Goal: Navigation & Orientation: Find specific page/section

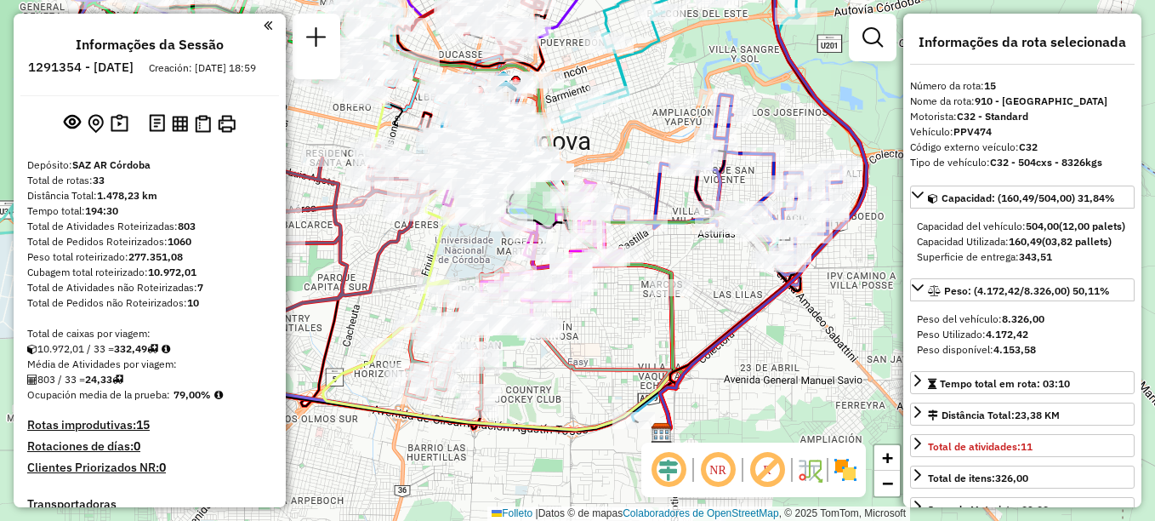
select select "**********"
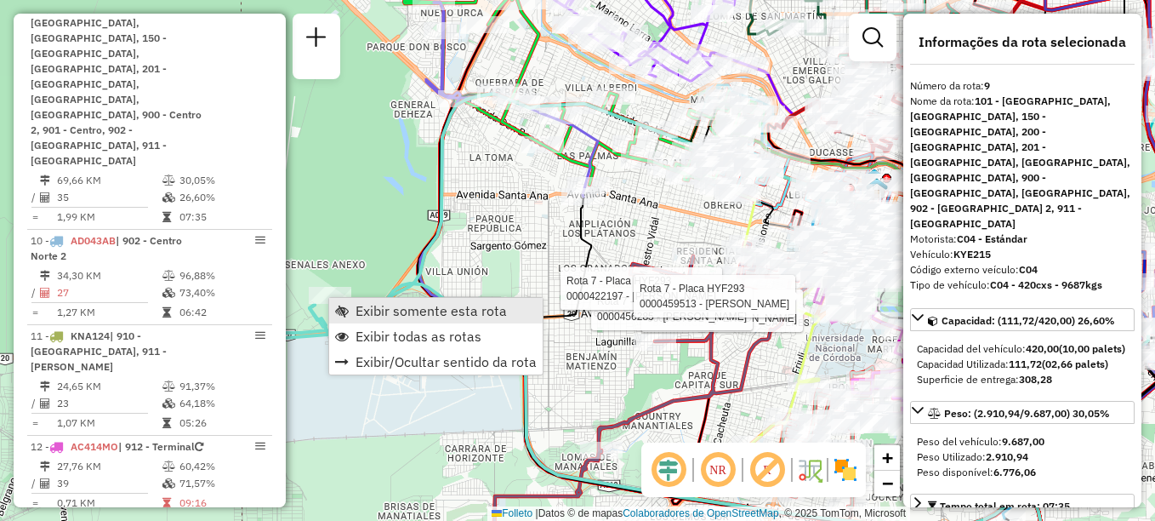
scroll to position [1291, 0]
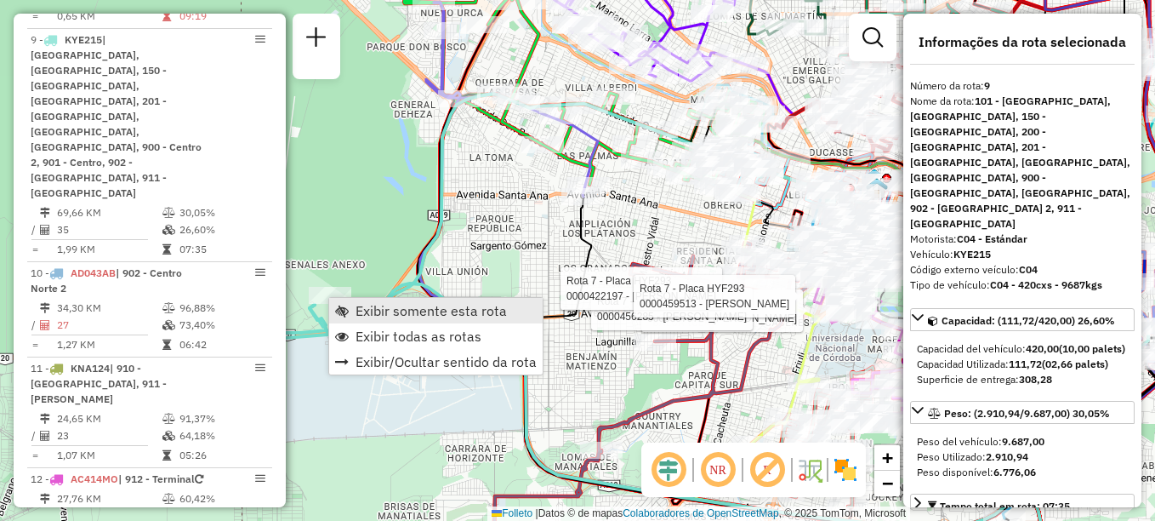
click at [386, 308] on span "Exibir somente esta rota" at bounding box center [431, 311] width 151 height 14
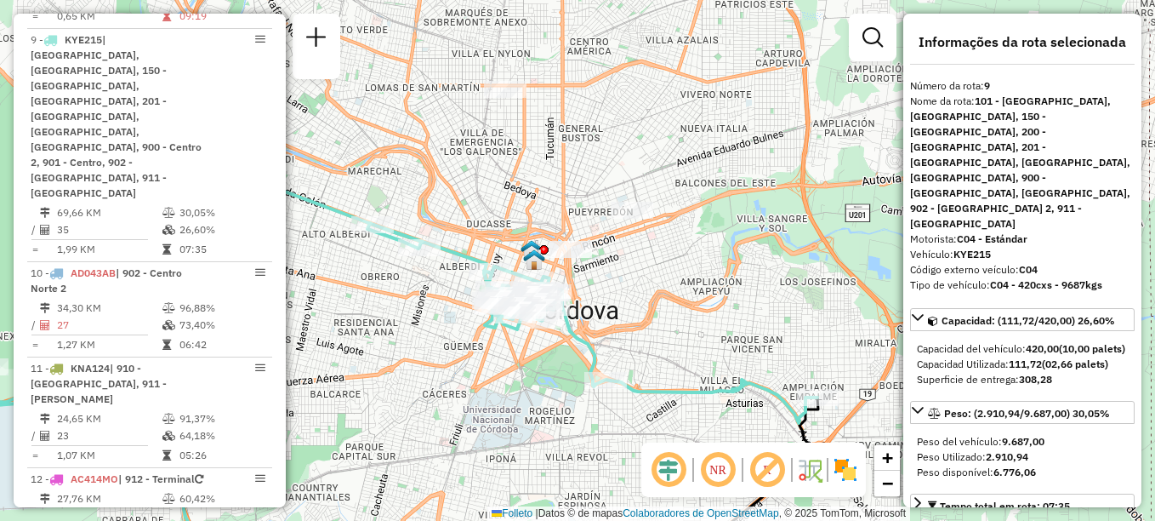
drag, startPoint x: 594, startPoint y: 295, endPoint x: 434, endPoint y: 402, distance: 192.1
click at [434, 402] on div "Janela de atendimento Grade de atendimento Capacidade Transportadoras Veículos …" at bounding box center [577, 260] width 1155 height 521
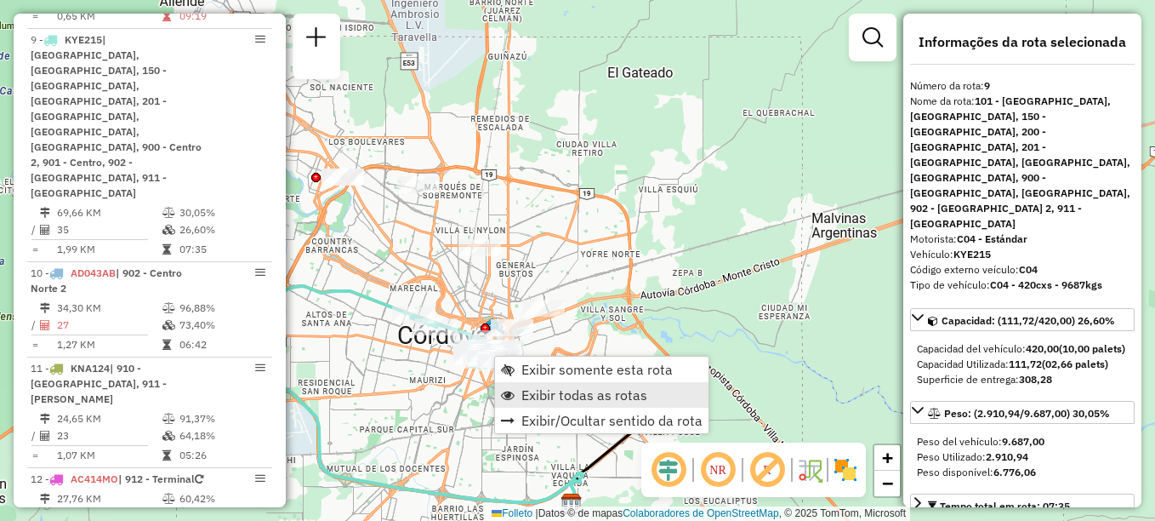
click at [541, 390] on span "Exibir todas as rotas" at bounding box center [584, 395] width 126 height 14
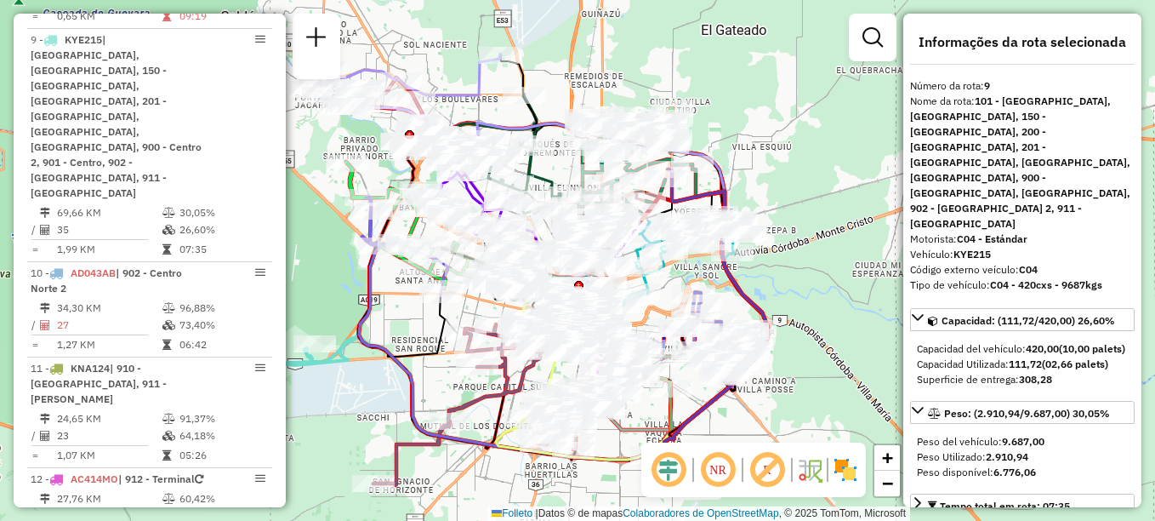
drag, startPoint x: 755, startPoint y: 88, endPoint x: 830, endPoint y: 46, distance: 86.4
click at [830, 46] on div "Janela de atendimento Grade de atendimento Capacidade Transportadoras Veículos …" at bounding box center [577, 260] width 1155 height 521
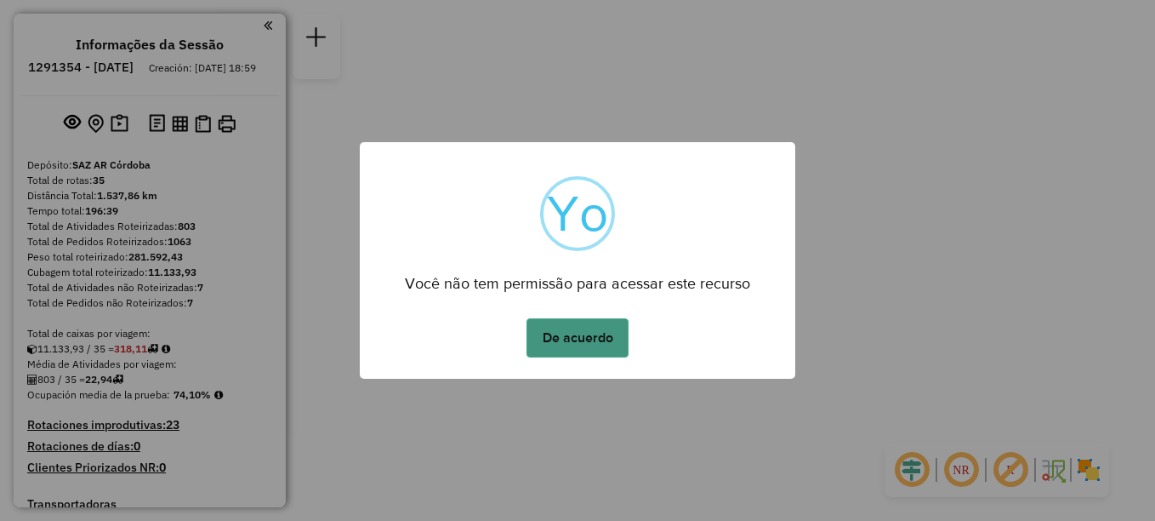
click at [567, 333] on button "De acuerdo" at bounding box center [578, 337] width 102 height 39
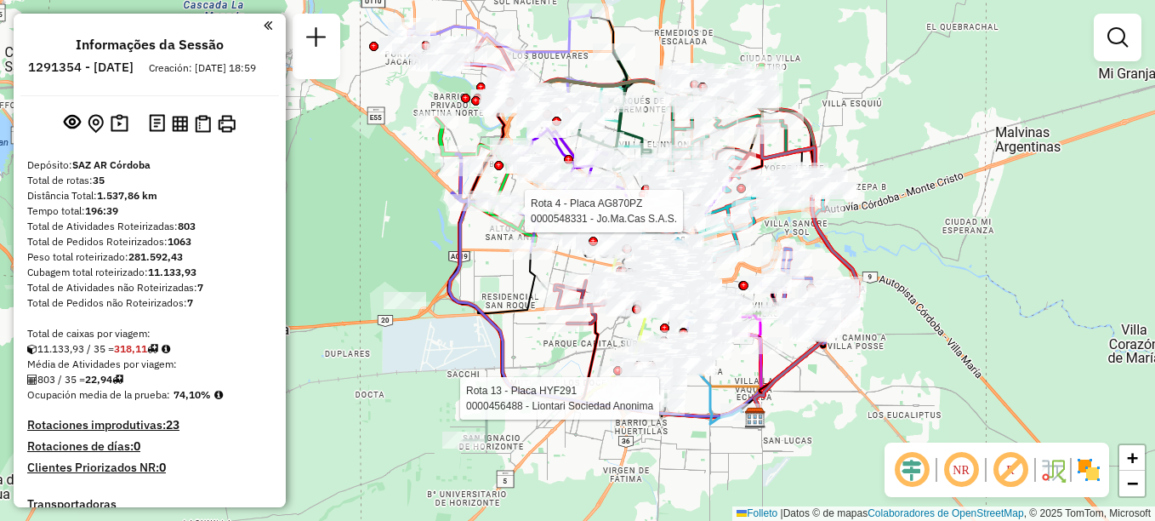
select select "**********"
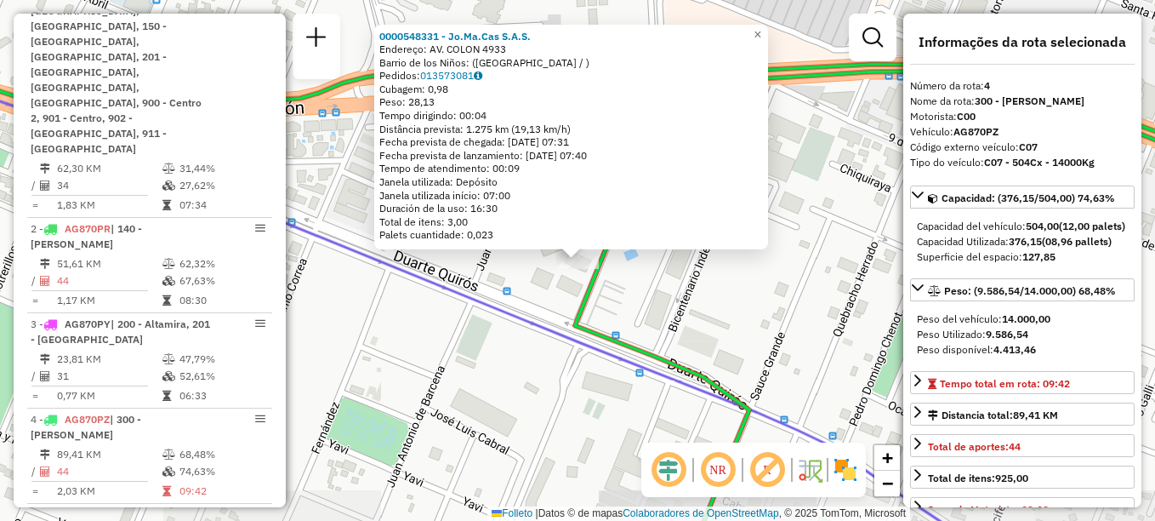
scroll to position [953, 0]
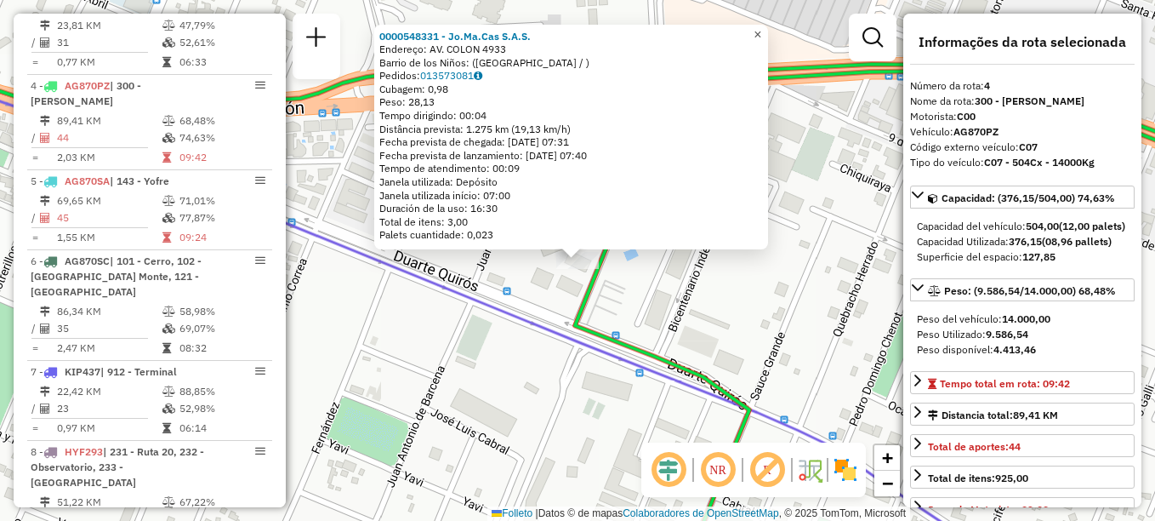
click at [761, 31] on span "×" at bounding box center [758, 34] width 8 height 14
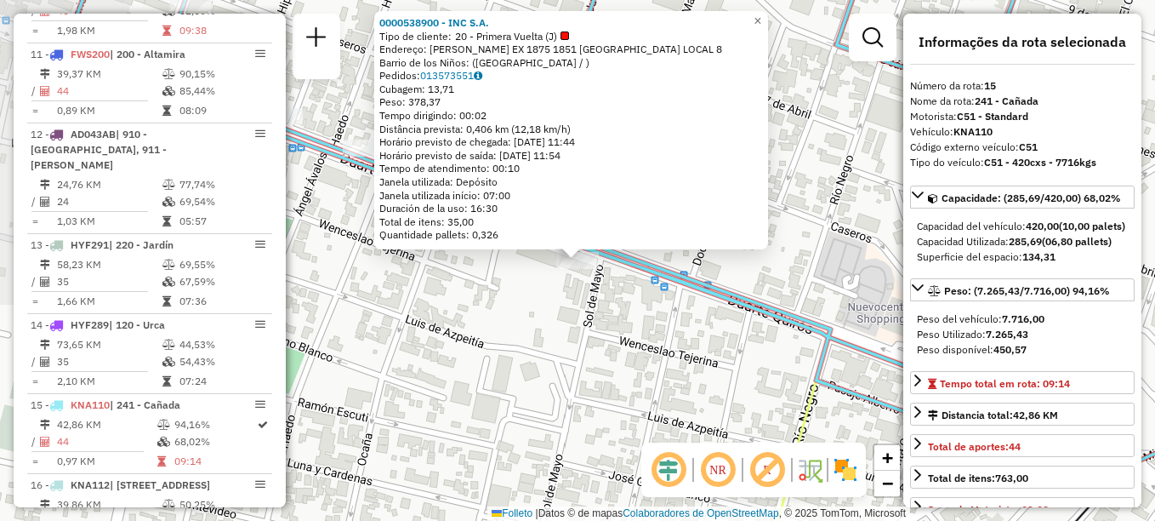
scroll to position [1909, 0]
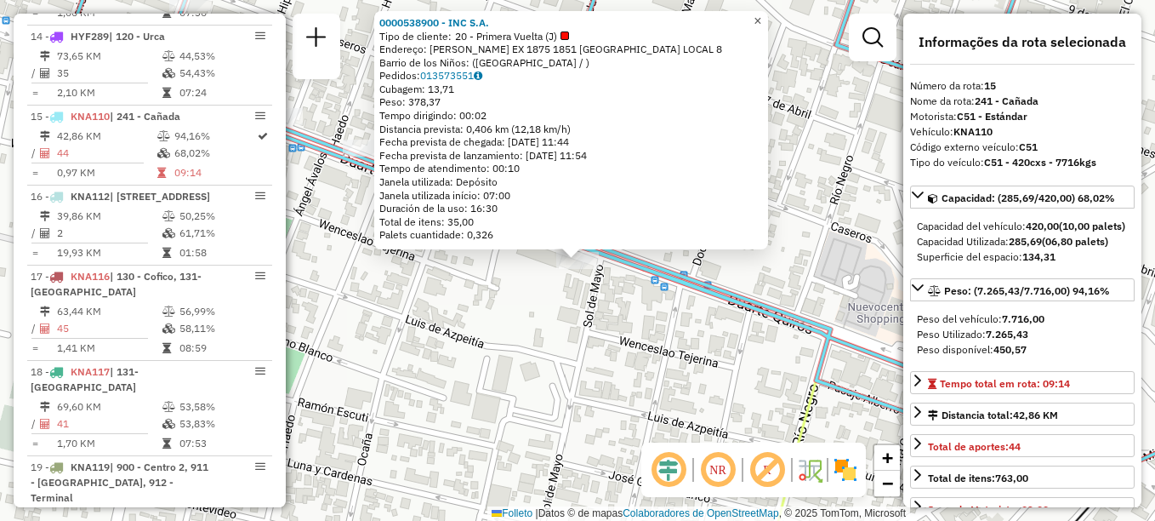
click at [761, 14] on span "×" at bounding box center [758, 21] width 8 height 14
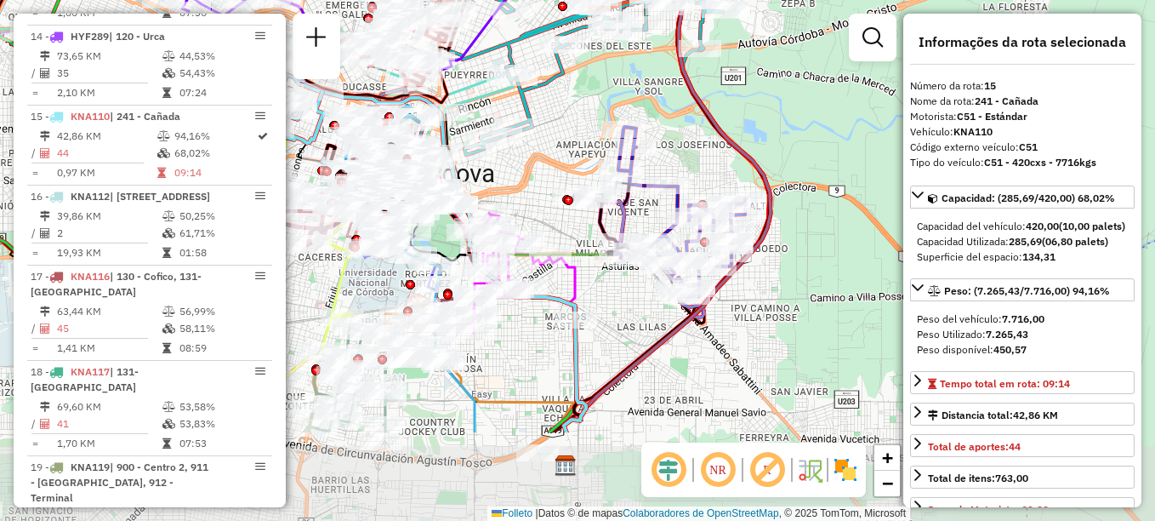
drag, startPoint x: 664, startPoint y: 310, endPoint x: 535, endPoint y: 210, distance: 163.0
click at [535, 210] on div "Janela de atendimento Grade de atendimento Capacidade Transportadoras Veículos …" at bounding box center [577, 260] width 1155 height 521
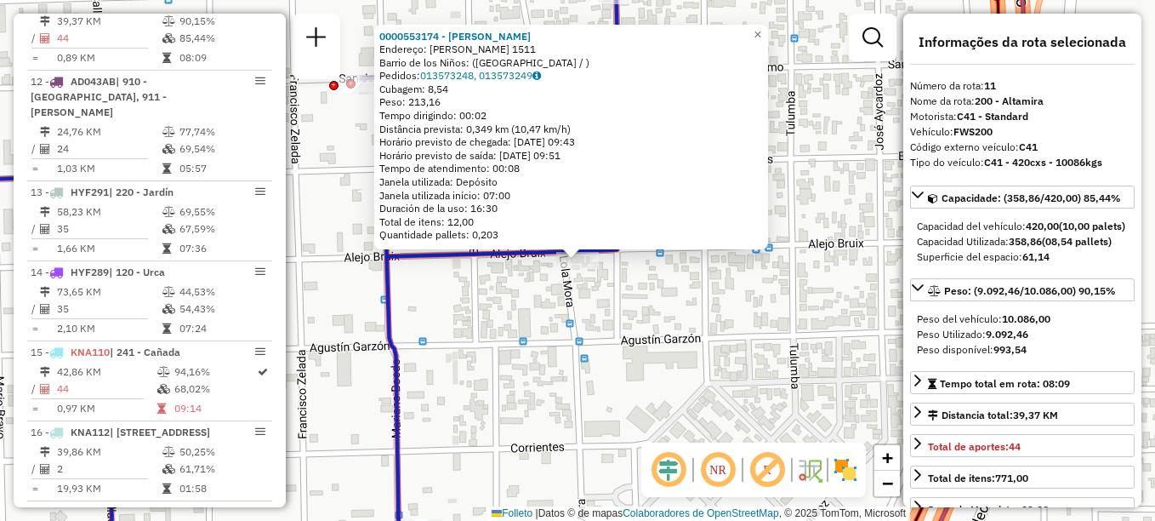
scroll to position [1574, 0]
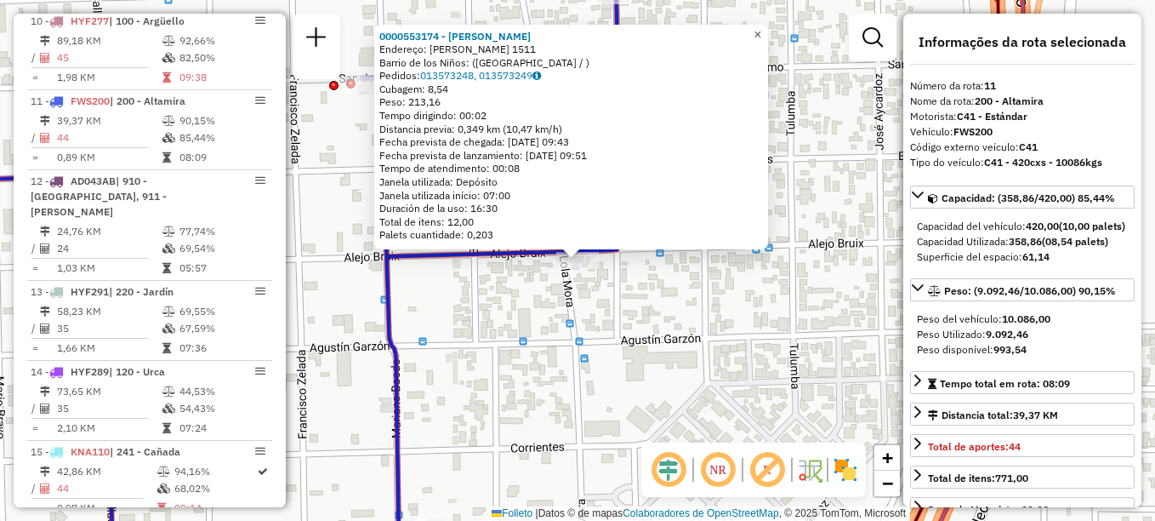
click at [761, 30] on span "×" at bounding box center [758, 34] width 8 height 14
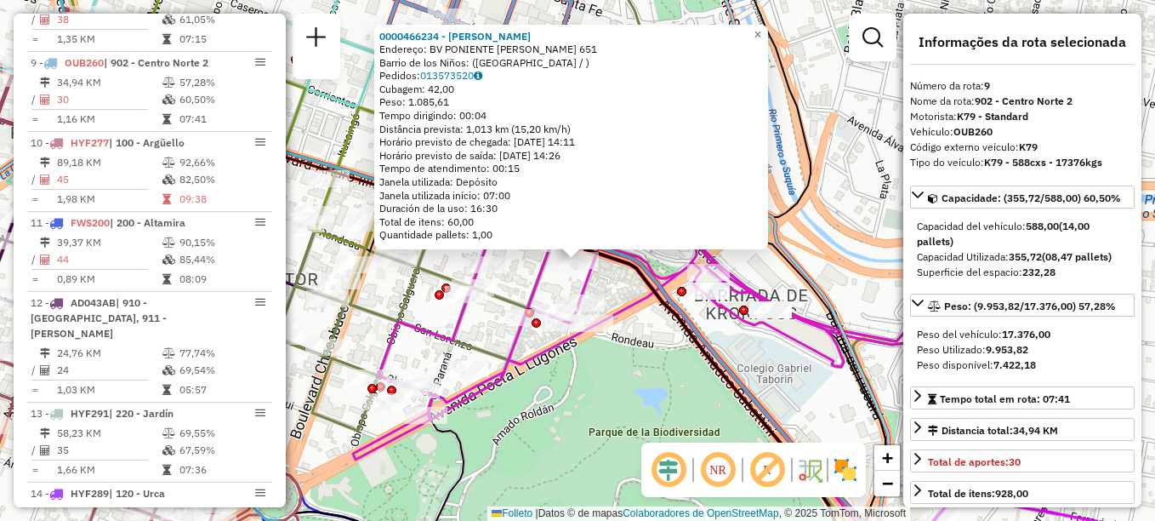
scroll to position [1399, 0]
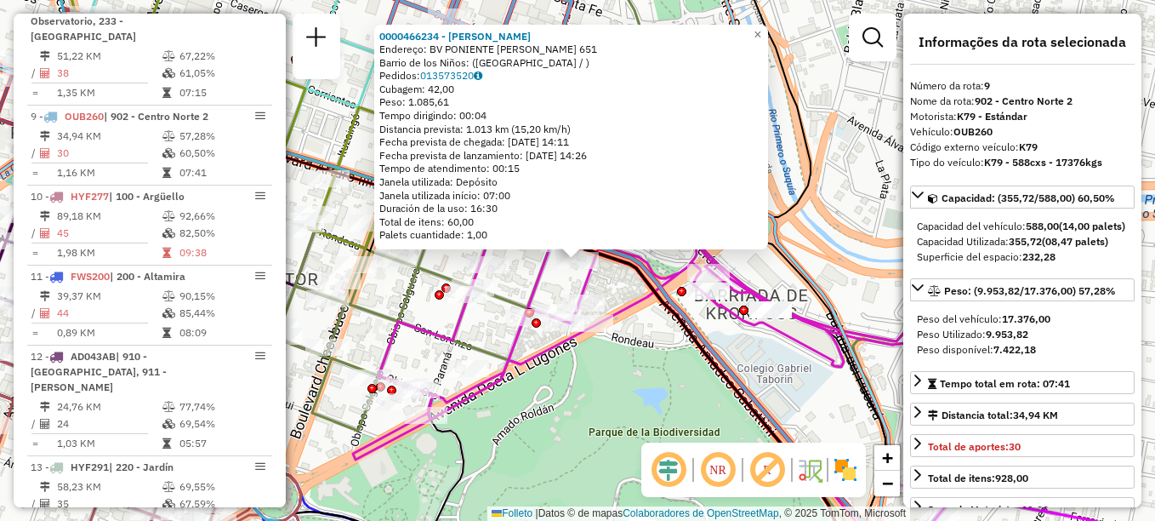
click at [736, 351] on div "Rota 9 - Placa OUB260 0000466234 - [PERSON_NAME] 0000466234 - [PERSON_NAME]: BV…" at bounding box center [577, 260] width 1155 height 521
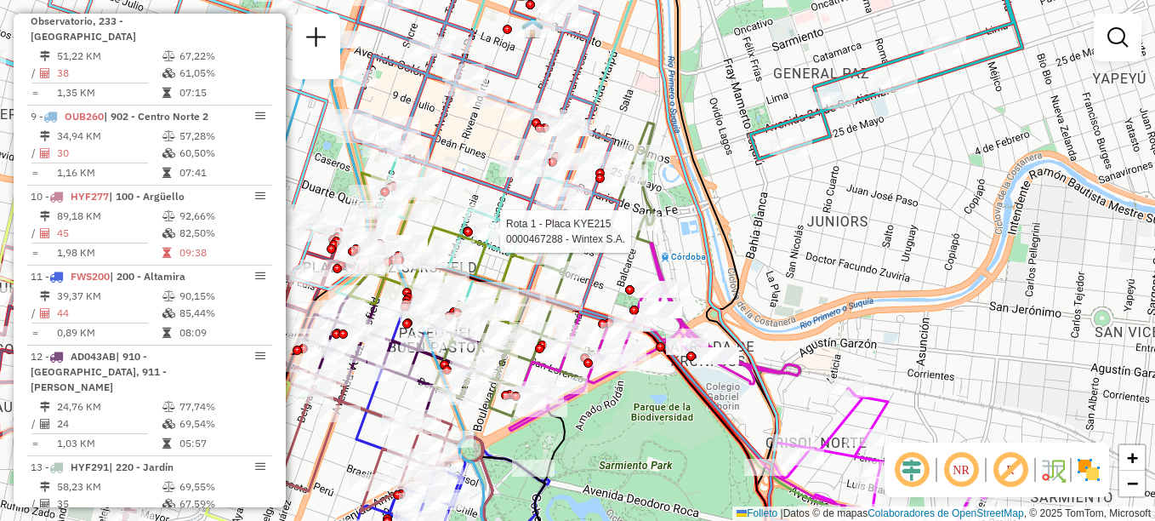
select select "**********"
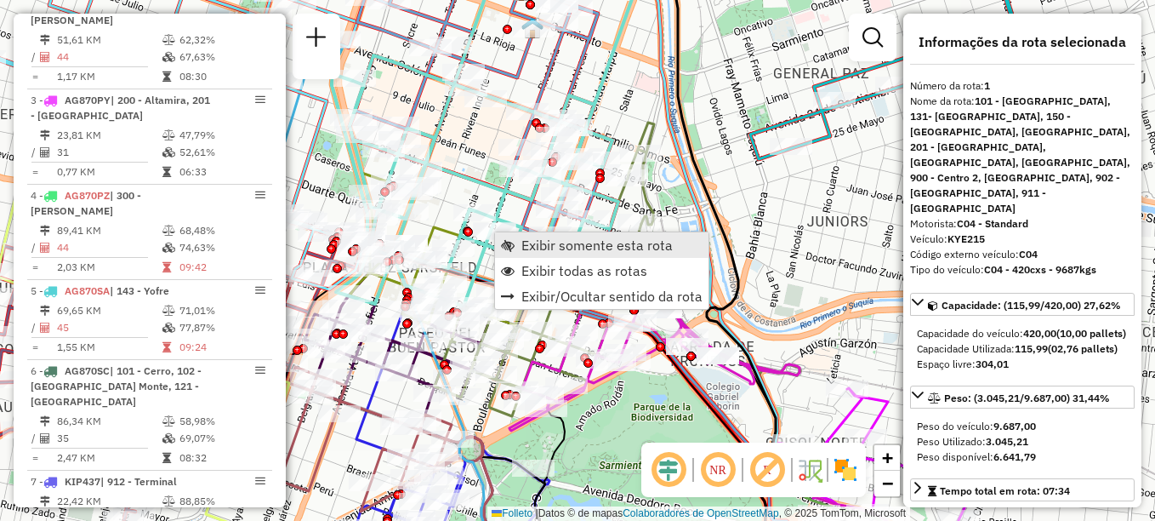
scroll to position [606, 0]
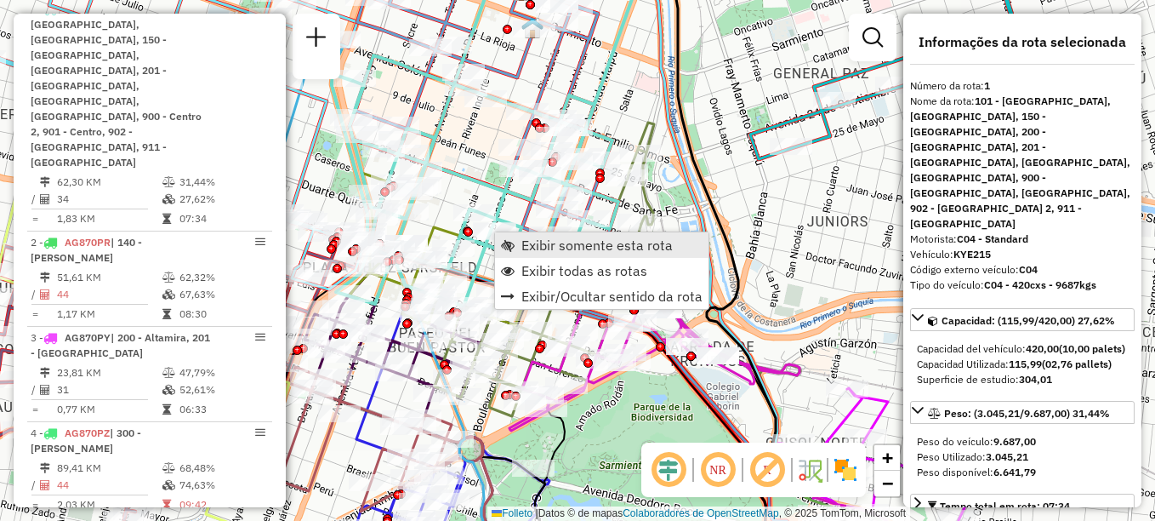
click at [527, 241] on span "Exibir somente esta rota" at bounding box center [596, 245] width 151 height 14
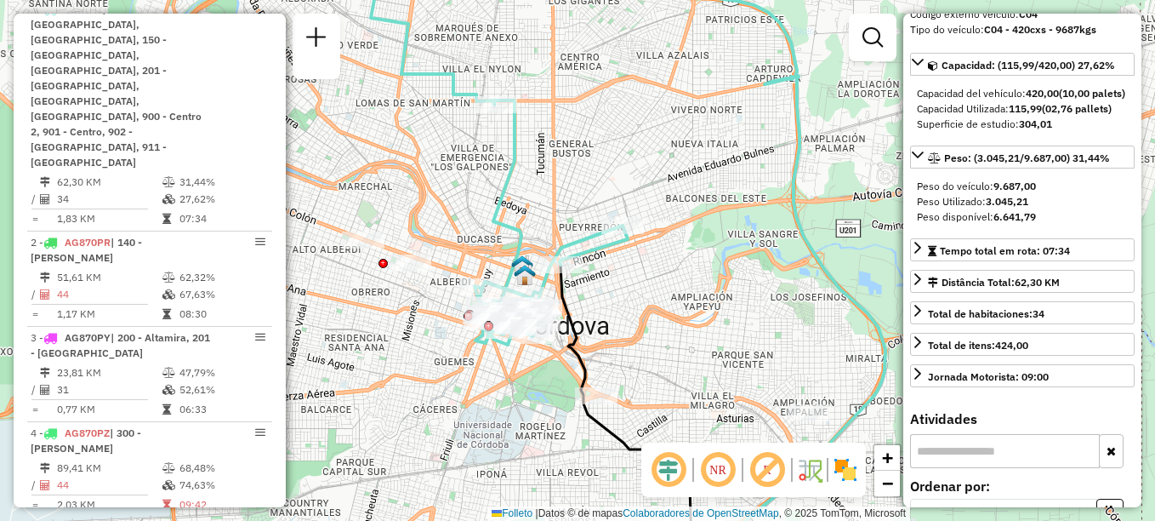
scroll to position [0, 0]
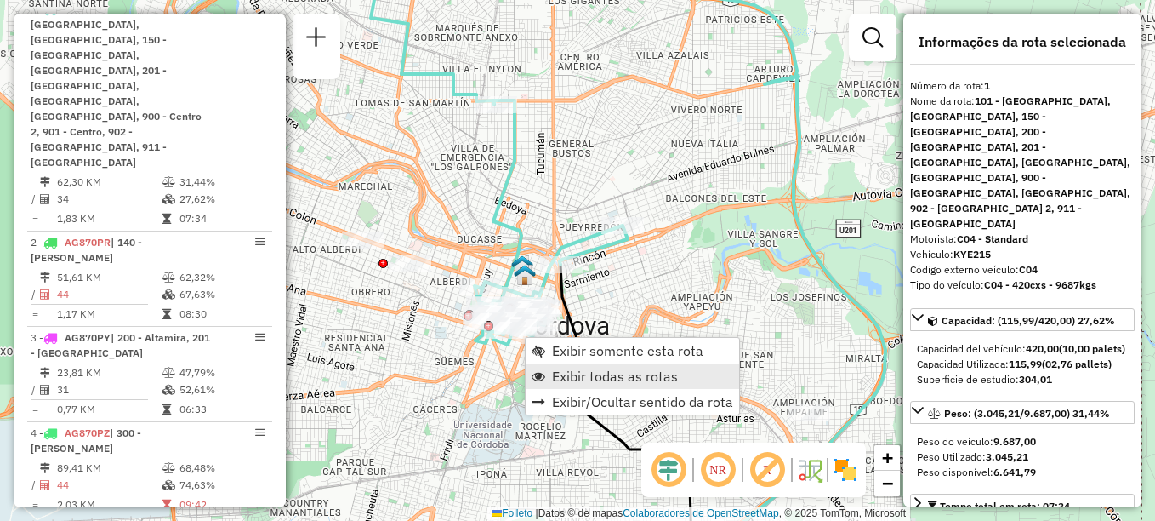
click at [579, 370] on span "Exibir todas as rotas" at bounding box center [615, 376] width 126 height 14
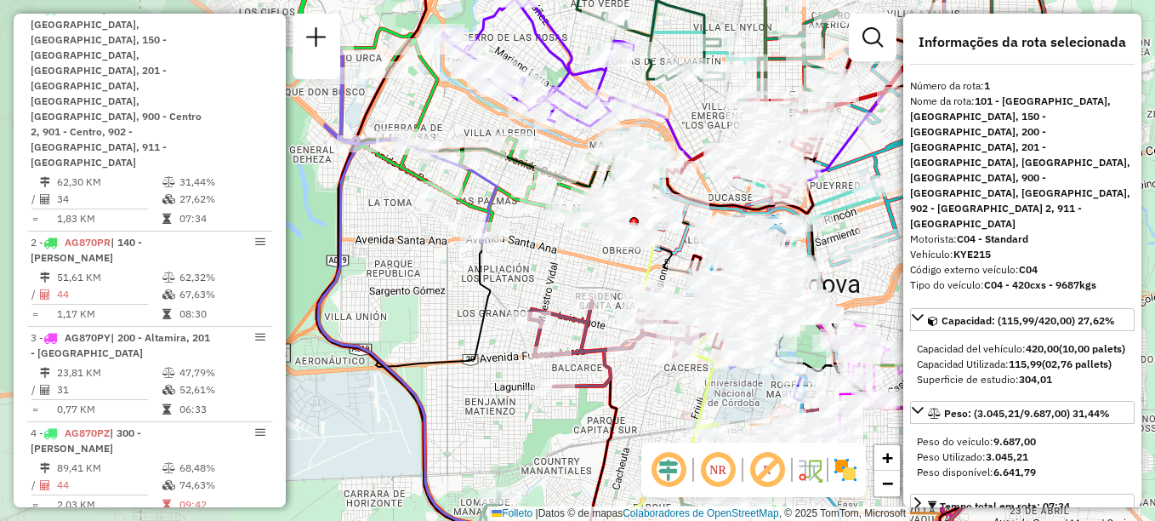
drag, startPoint x: 401, startPoint y: 408, endPoint x: 652, endPoint y: 367, distance: 254.4
click at [652, 367] on div "Janela de atendimento Grade de atendimento Capacidade Transportadoras Veículos …" at bounding box center [577, 260] width 1155 height 521
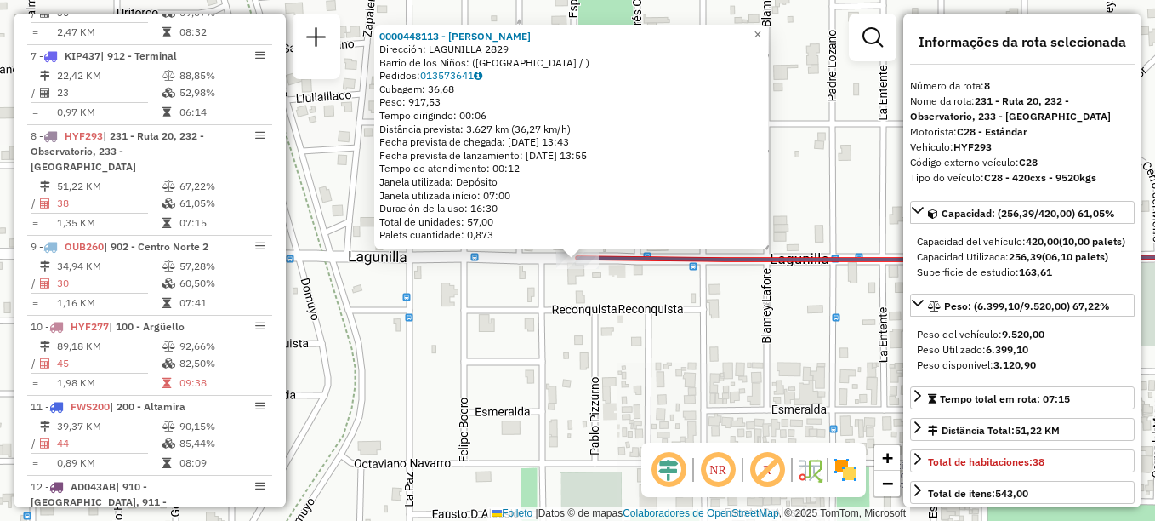
scroll to position [1303, 0]
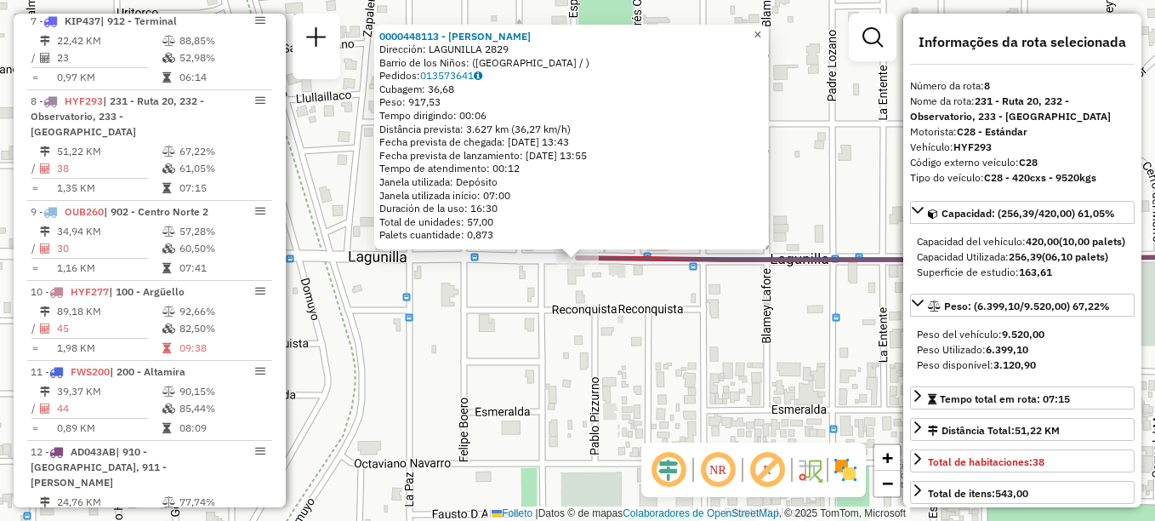
drag, startPoint x: 776, startPoint y: 34, endPoint x: 761, endPoint y: 46, distance: 18.7
click at [768, 34] on link "×" at bounding box center [758, 35] width 20 height 20
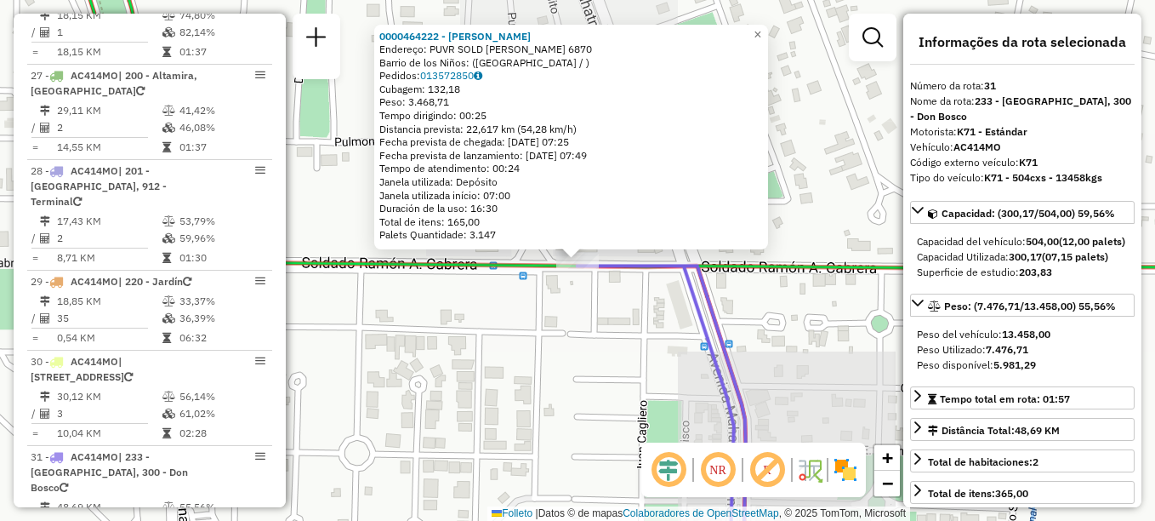
scroll to position [3372, 0]
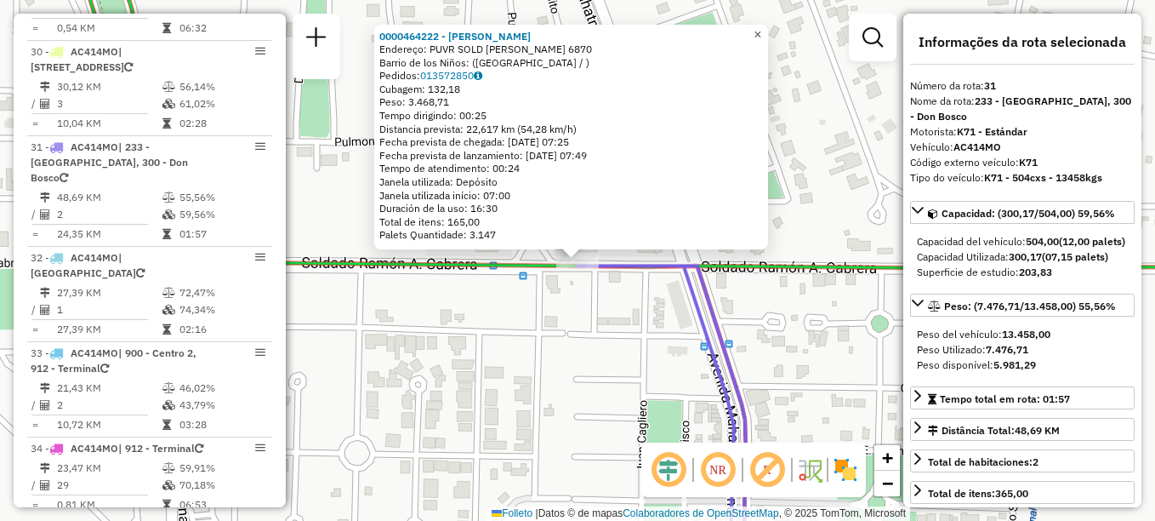
click at [768, 31] on link "×" at bounding box center [758, 35] width 20 height 20
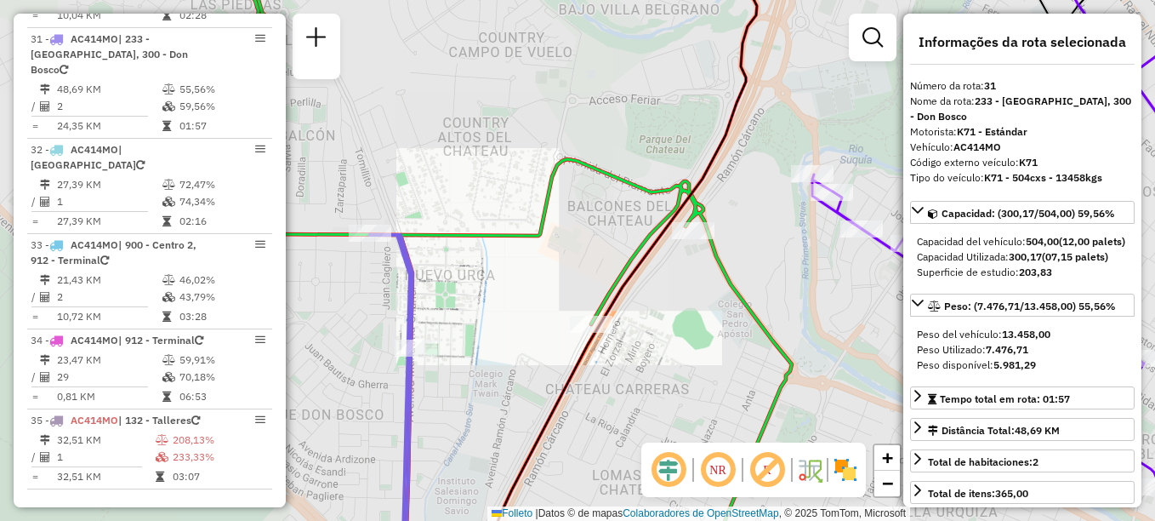
scroll to position [3789, 0]
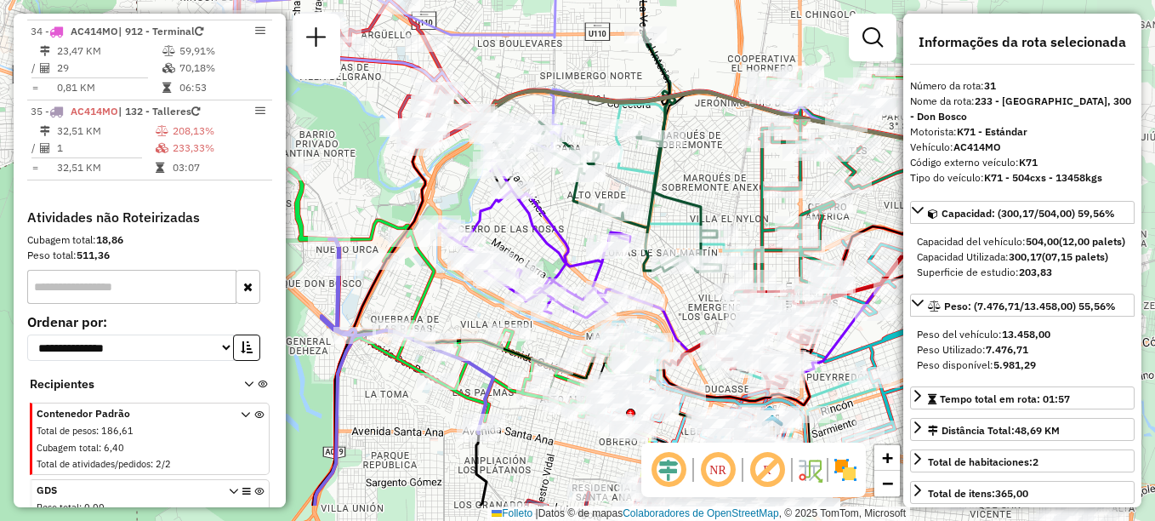
drag, startPoint x: 608, startPoint y: 368, endPoint x: 491, endPoint y: 311, distance: 130.5
click at [491, 311] on div "Janela de atendimento Grade de atendimento Capacidade Transportadoras Veículos …" at bounding box center [577, 260] width 1155 height 521
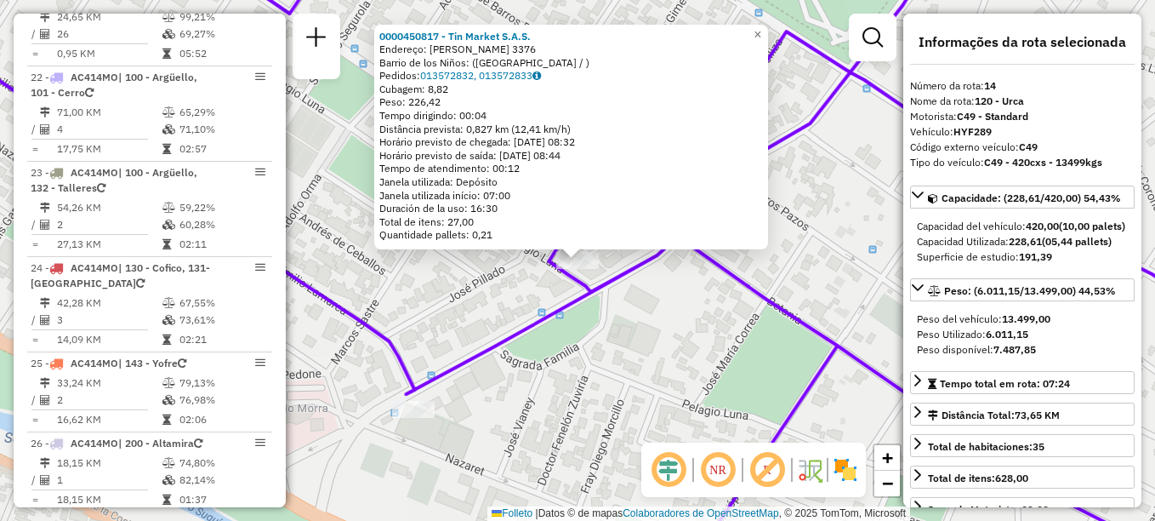
scroll to position [1829, 0]
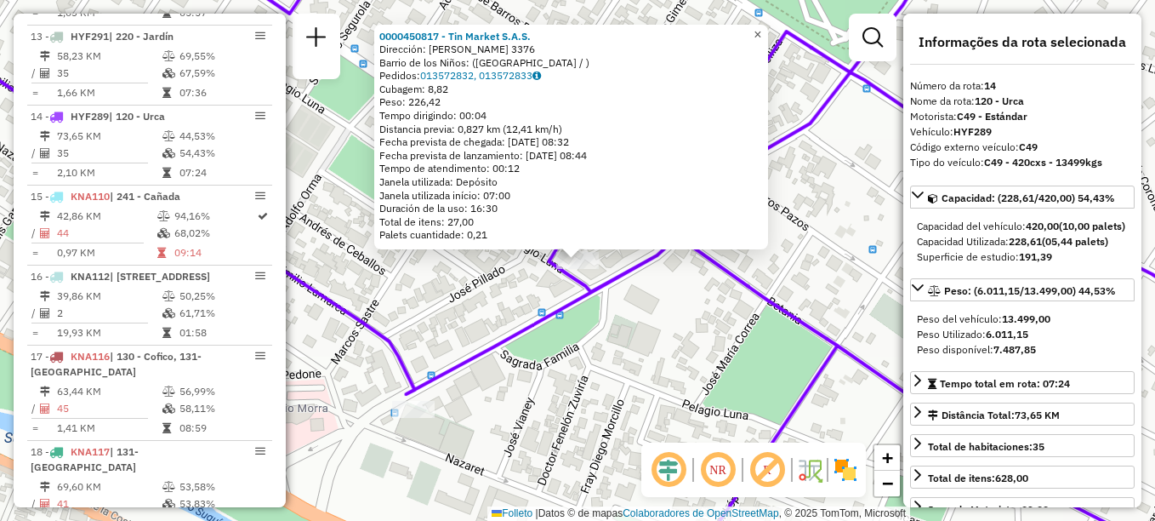
click at [761, 31] on span "×" at bounding box center [758, 34] width 8 height 14
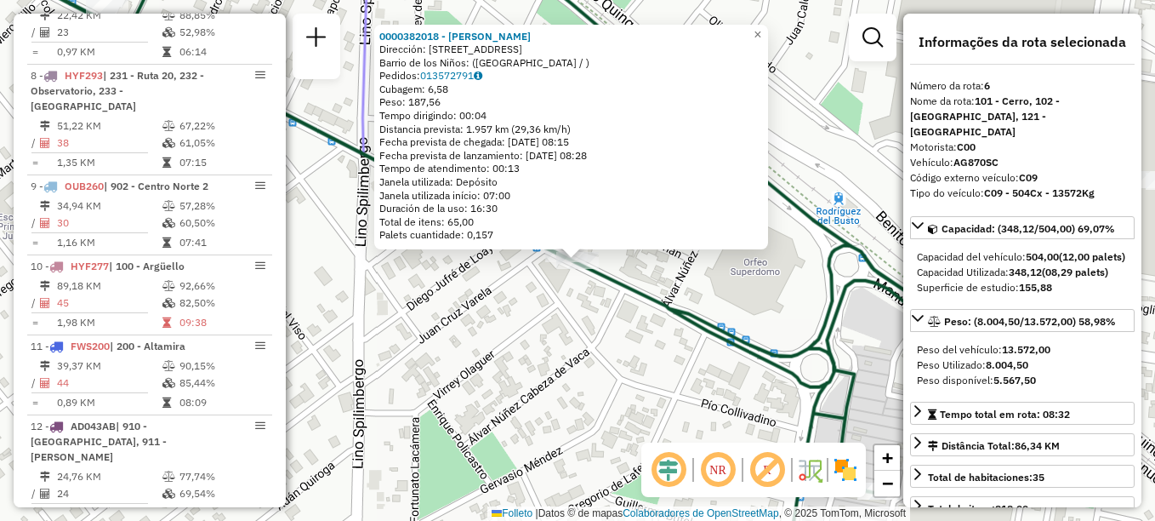
scroll to position [1113, 0]
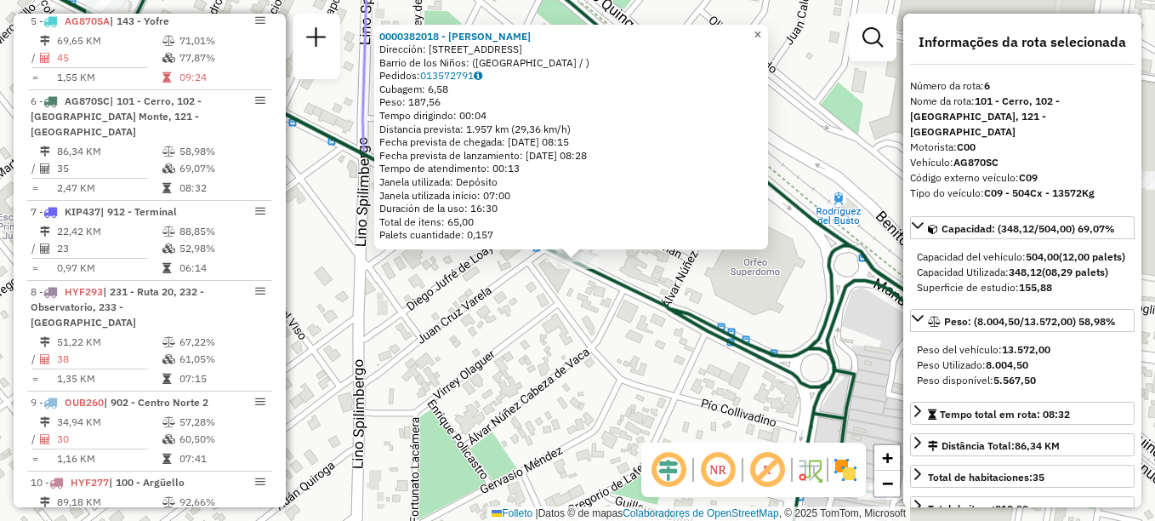
click at [761, 31] on span "×" at bounding box center [758, 34] width 8 height 14
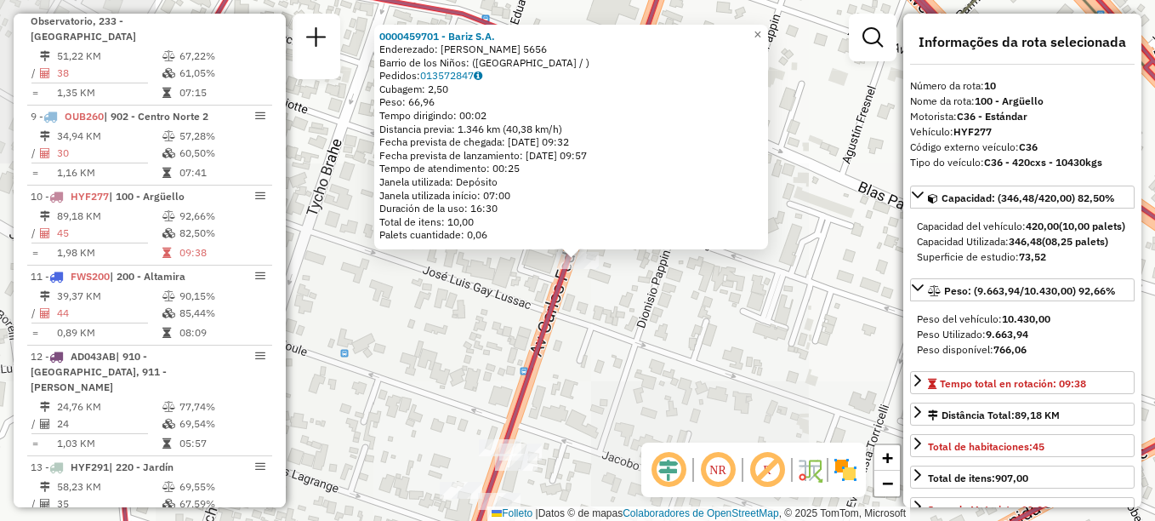
scroll to position [1494, 0]
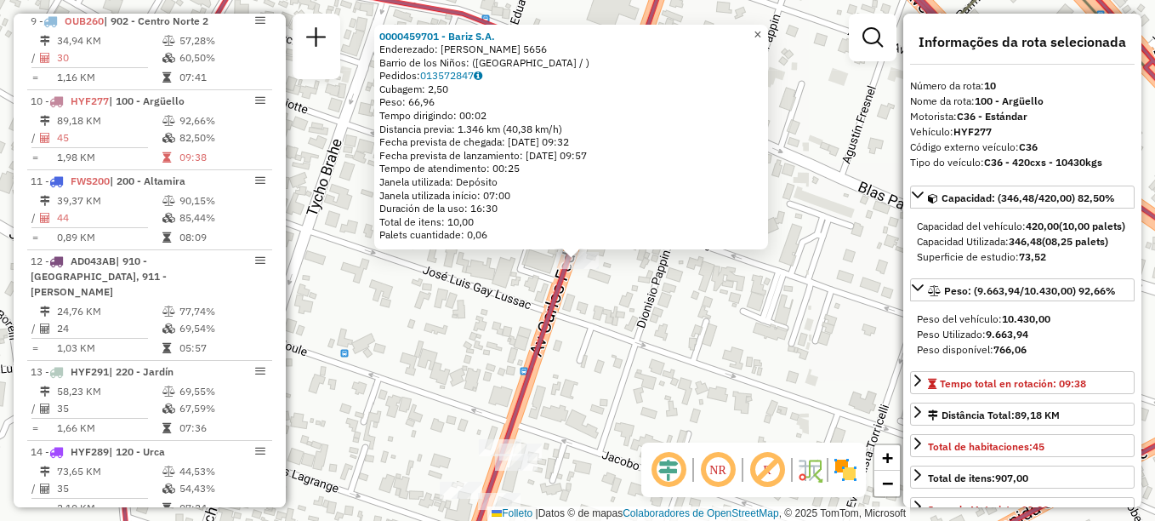
click at [761, 28] on span "×" at bounding box center [758, 34] width 8 height 14
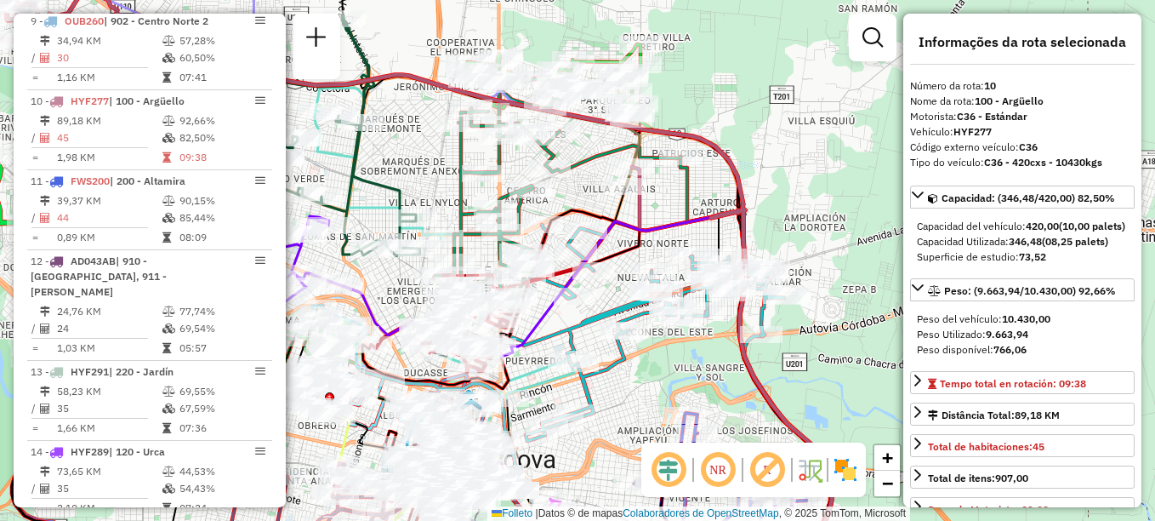
drag, startPoint x: 551, startPoint y: 191, endPoint x: 447, endPoint y: 179, distance: 104.5
click at [447, 179] on div "Janela de atendimento Grade de atendimento Capacidade Transportadoras Veículos …" at bounding box center [577, 260] width 1155 height 521
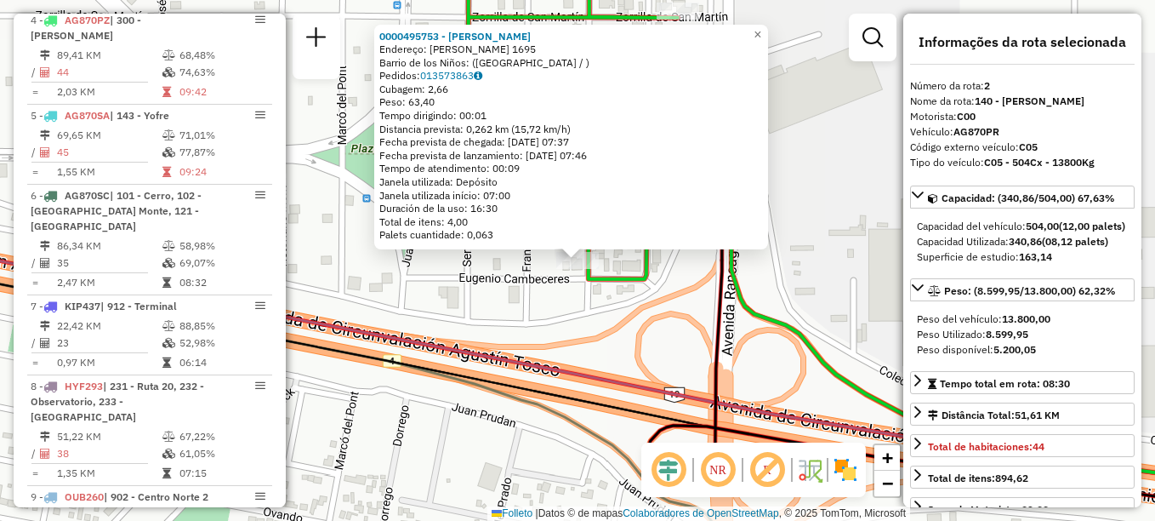
scroll to position [762, 0]
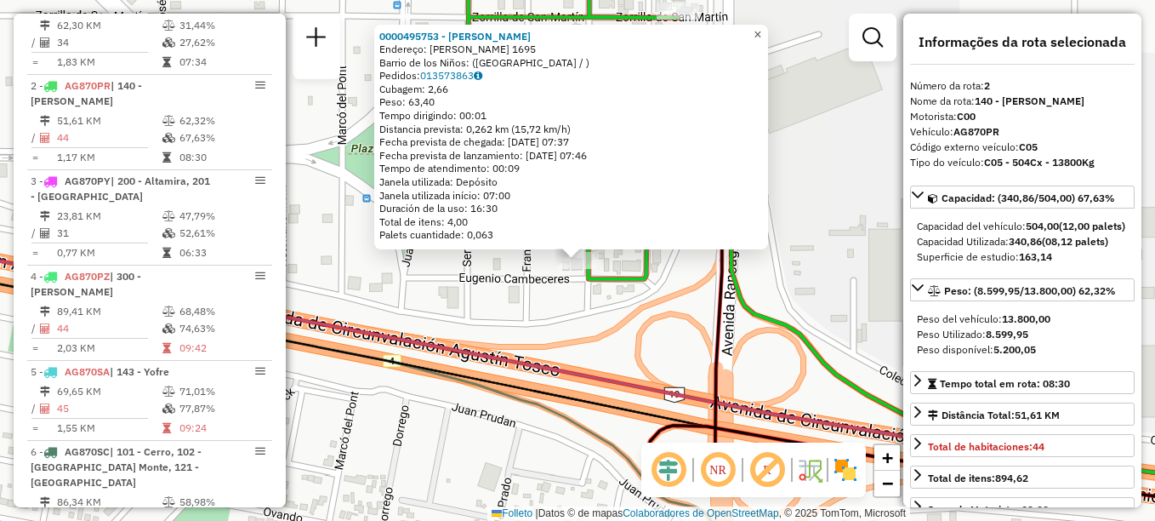
click at [761, 27] on span "×" at bounding box center [758, 34] width 8 height 14
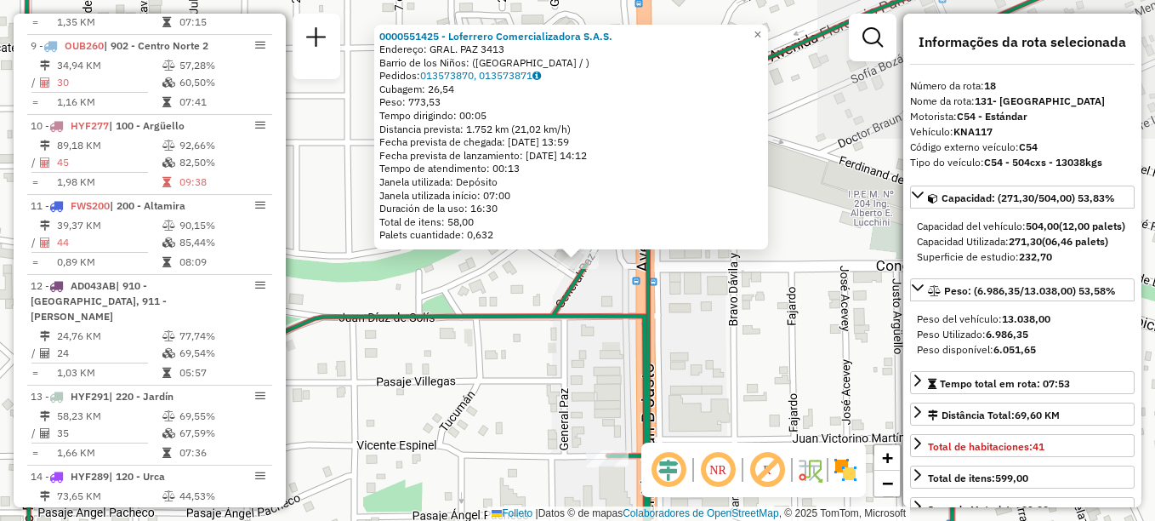
scroll to position [2179, 0]
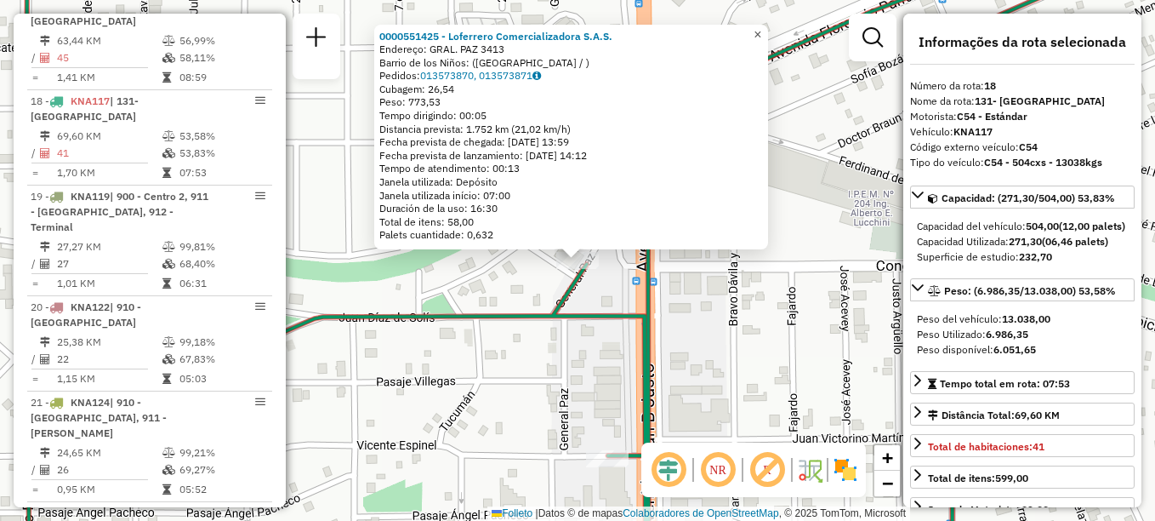
click at [764, 31] on link "×" at bounding box center [758, 35] width 20 height 20
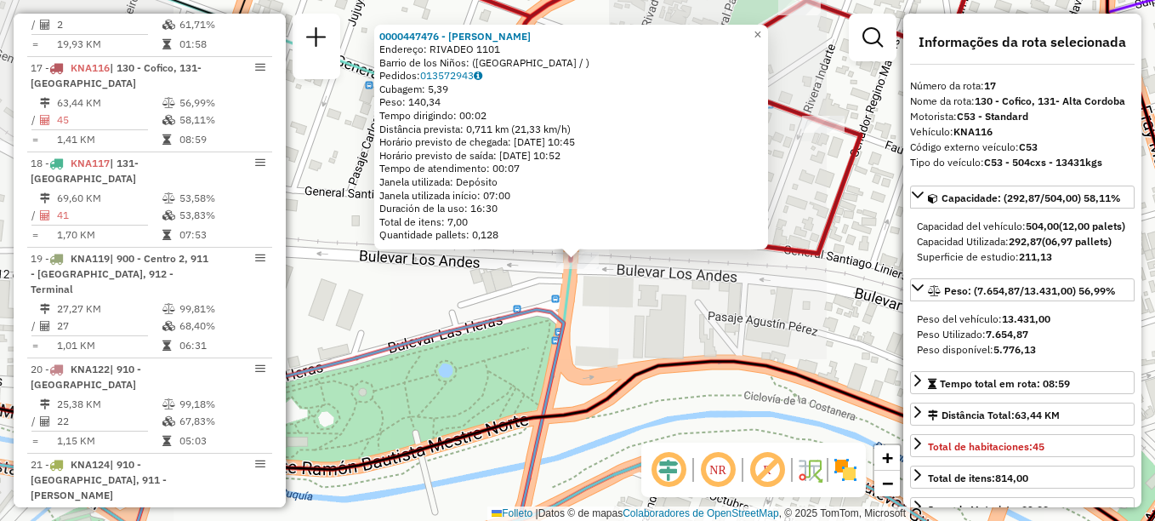
scroll to position [2084, 0]
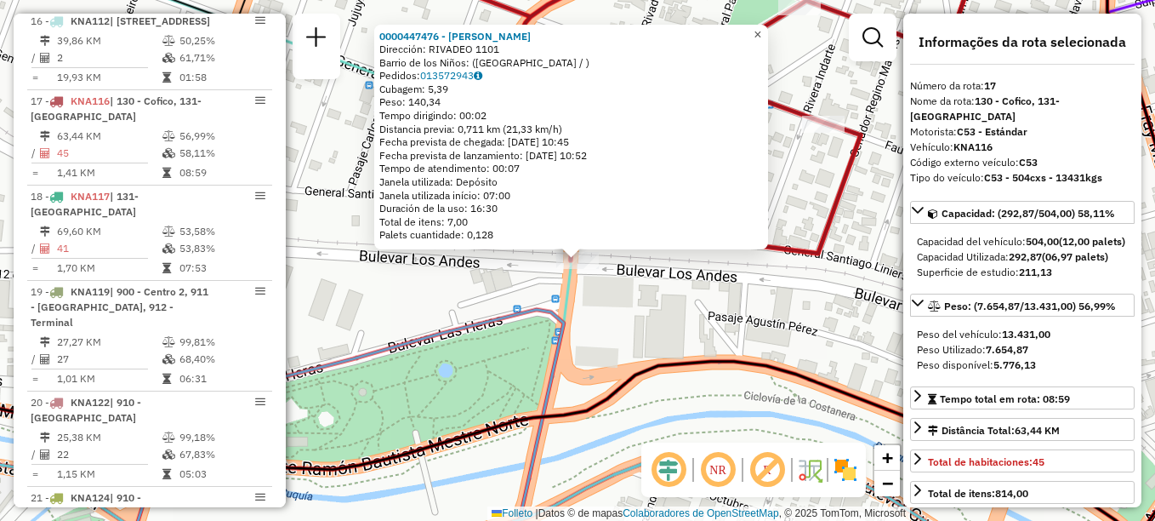
click at [761, 30] on span "×" at bounding box center [758, 34] width 8 height 14
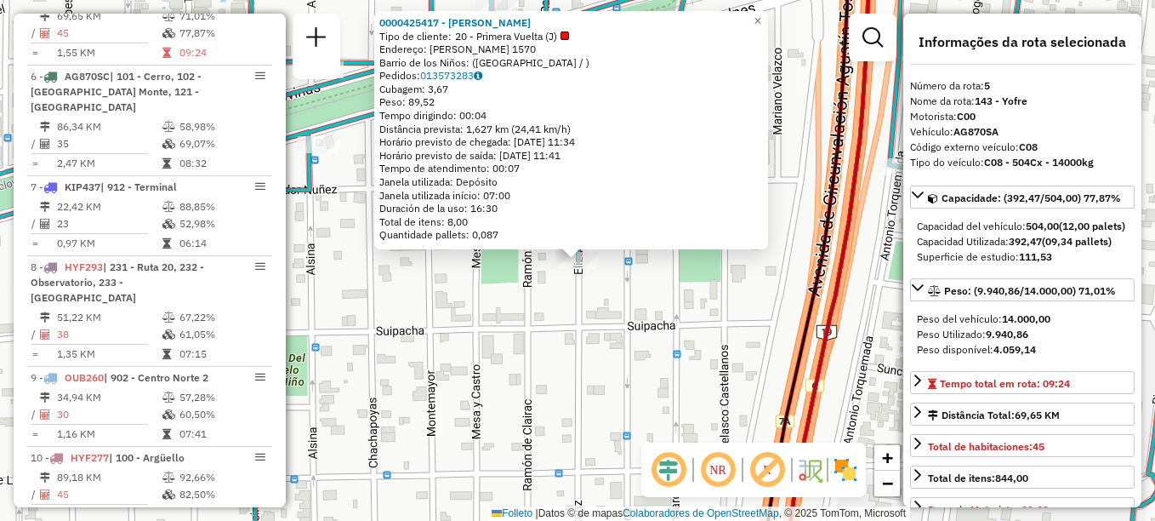
scroll to position [1033, 0]
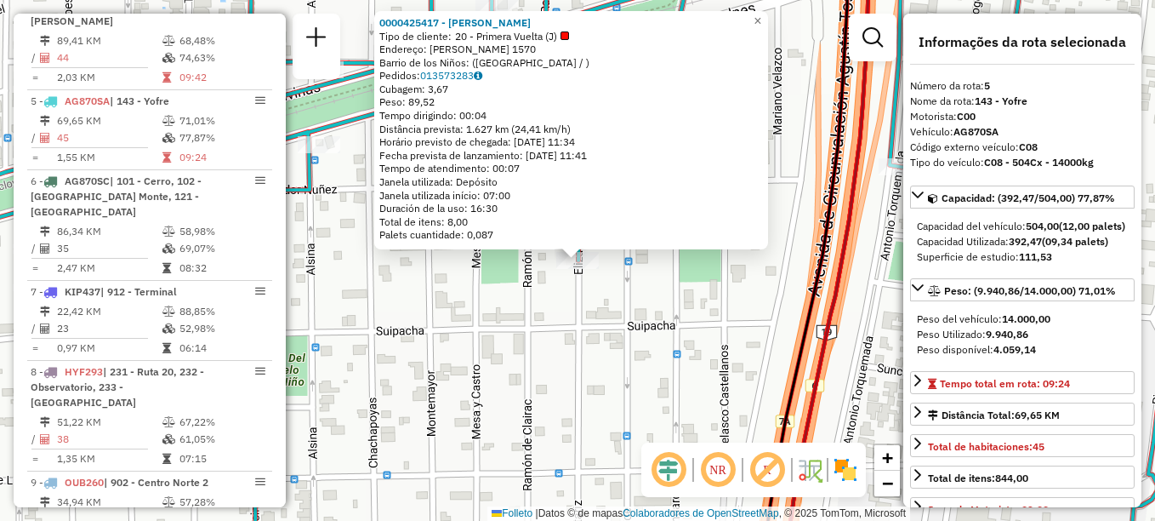
click at [544, 322] on div "0000425417 - [PERSON_NAME] Tipo de cliente: 20 - Primera Vuelta (J) Endereço: […" at bounding box center [577, 260] width 1155 height 521
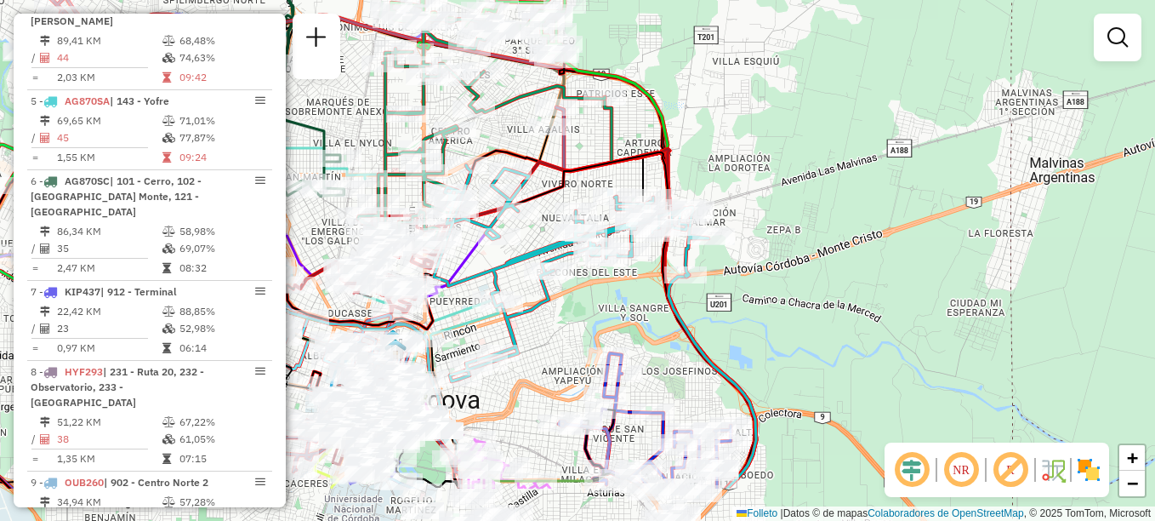
drag, startPoint x: 517, startPoint y: 366, endPoint x: 624, endPoint y: 282, distance: 136.3
click at [624, 282] on div "Janela de atendimento Grade de atendimento Capacidade Transportadoras Veículos …" at bounding box center [577, 260] width 1155 height 521
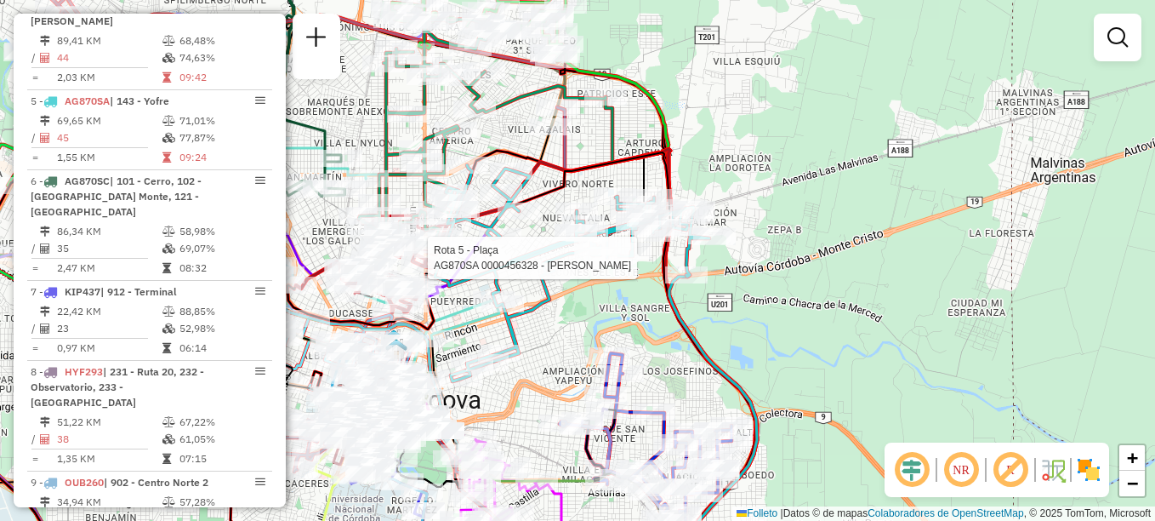
select select "**********"
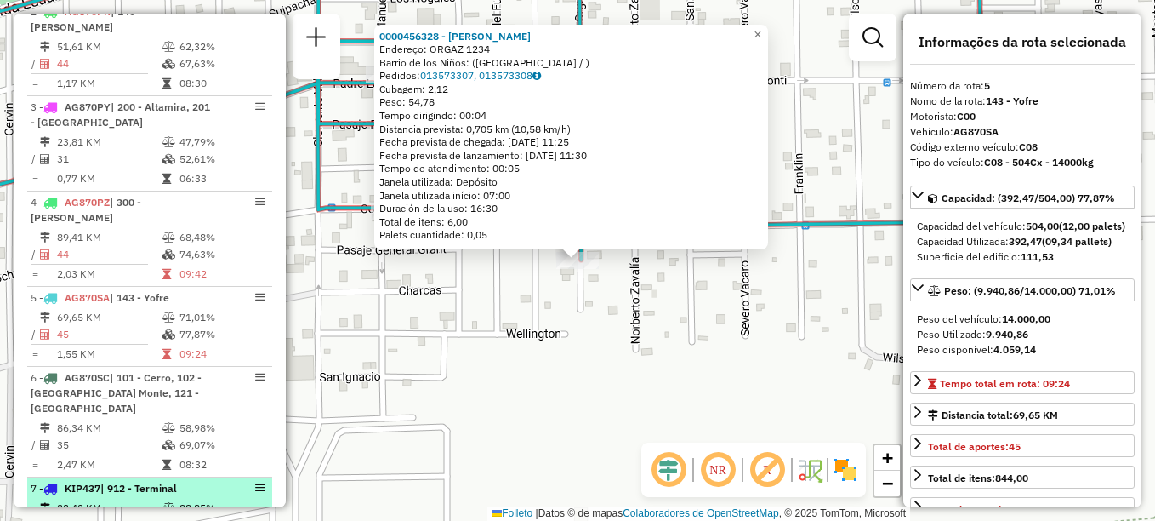
scroll to position [778, 0]
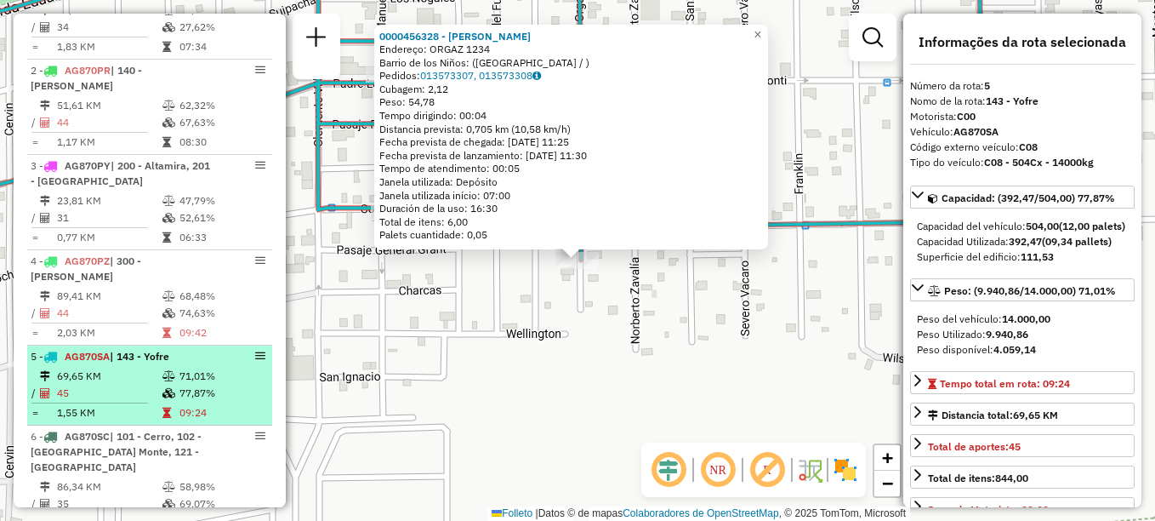
click at [127, 367] on td "69,65 KM" at bounding box center [108, 375] width 105 height 17
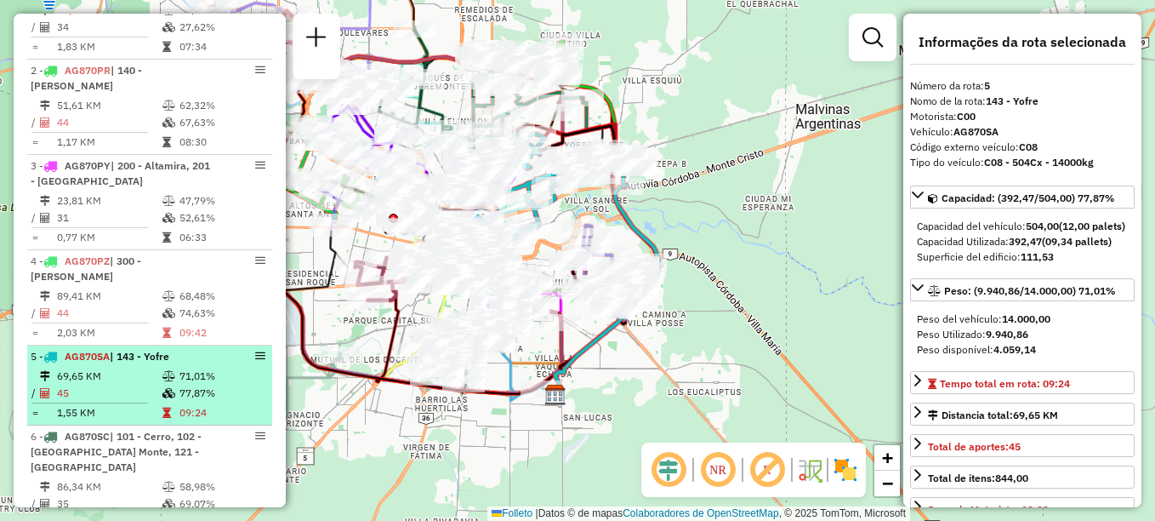
click at [255, 350] on em at bounding box center [260, 355] width 10 height 10
click at [37, 367] on td at bounding box center [35, 375] width 9 height 17
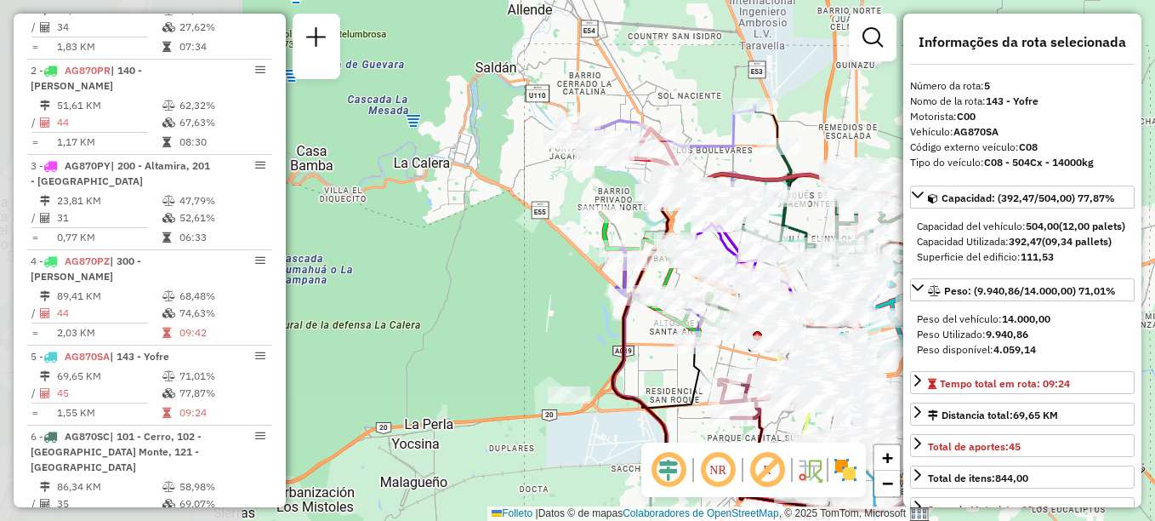
drag, startPoint x: 363, startPoint y: 367, endPoint x: 726, endPoint y: 482, distance: 381.0
click at [726, 482] on hb-router-mapa "Informações da Sessão 1291354 - [DATE] Creación: [DATE] 18:59 Depósito: SAZ AR …" at bounding box center [577, 260] width 1155 height 521
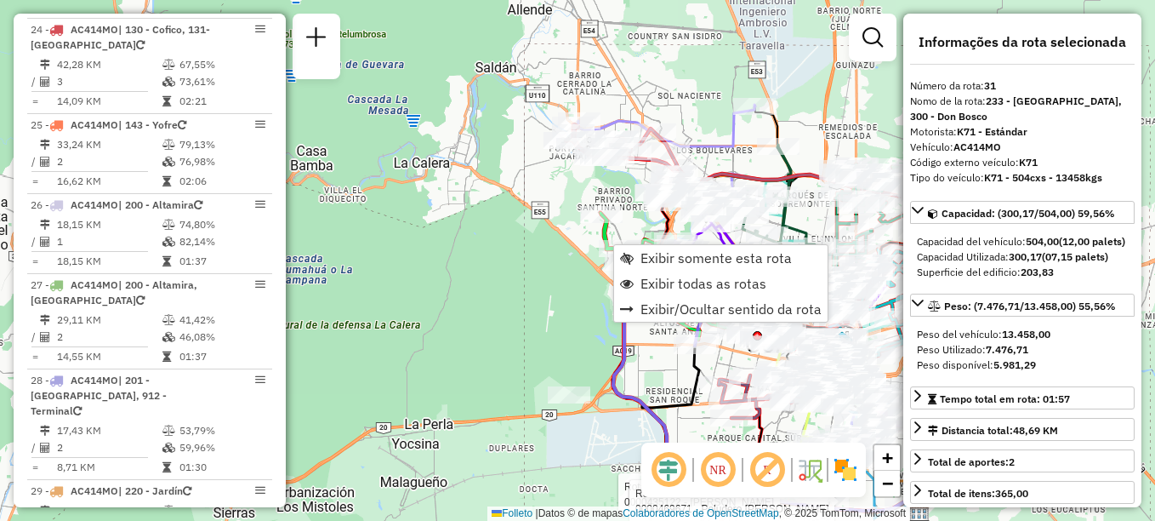
scroll to position [3372, 0]
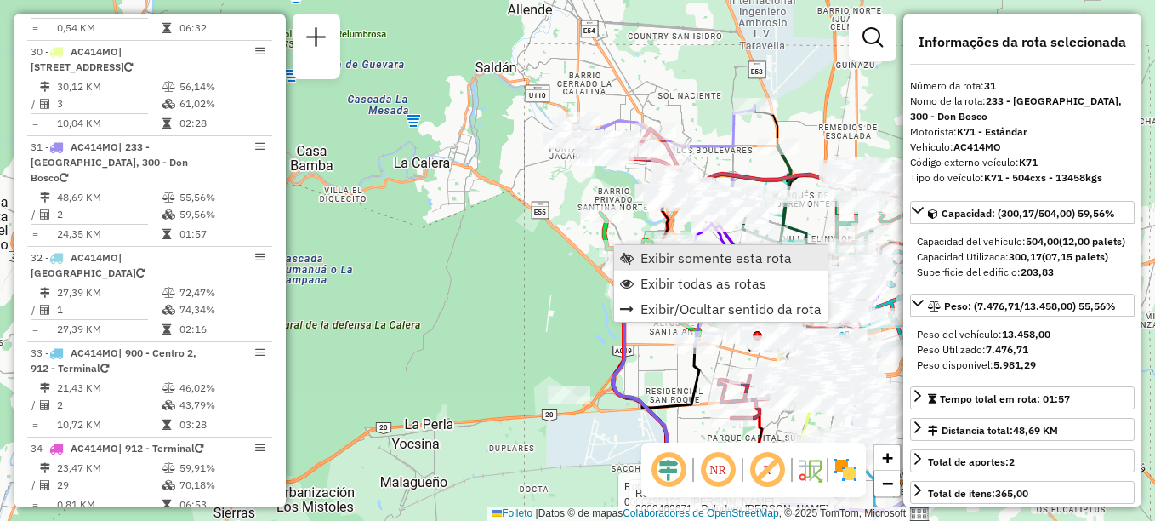
click at [636, 259] on link "Exibir somente esta rota" at bounding box center [721, 258] width 214 height 26
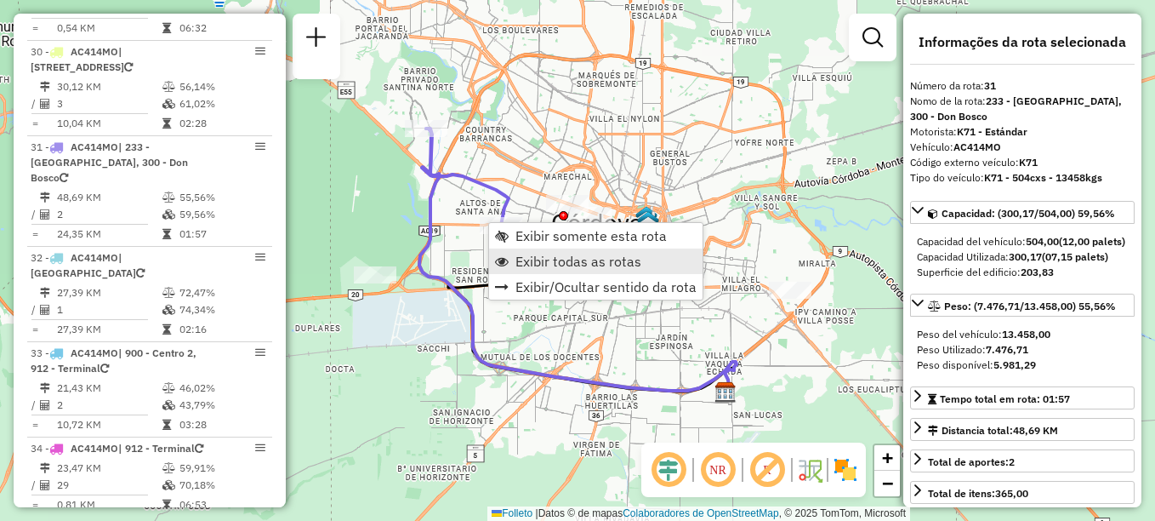
click at [539, 265] on span "Exibir todas as rotas" at bounding box center [579, 261] width 126 height 14
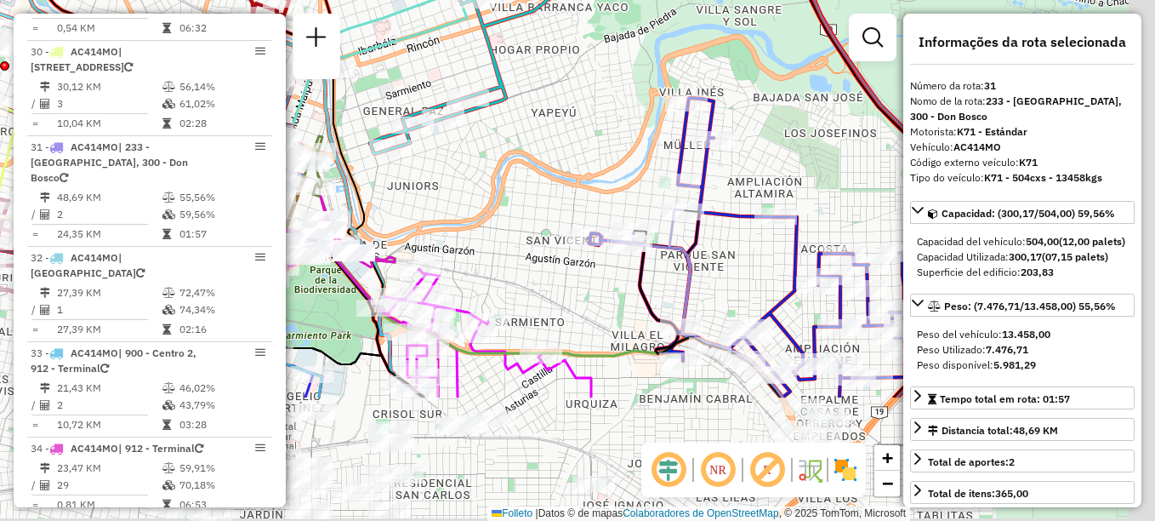
drag, startPoint x: 590, startPoint y: 203, endPoint x: 445, endPoint y: 61, distance: 202.7
click at [445, 61] on div "Janela de atendimento Grade de atendimento Capacidade Transportadoras Veículos …" at bounding box center [577, 260] width 1155 height 521
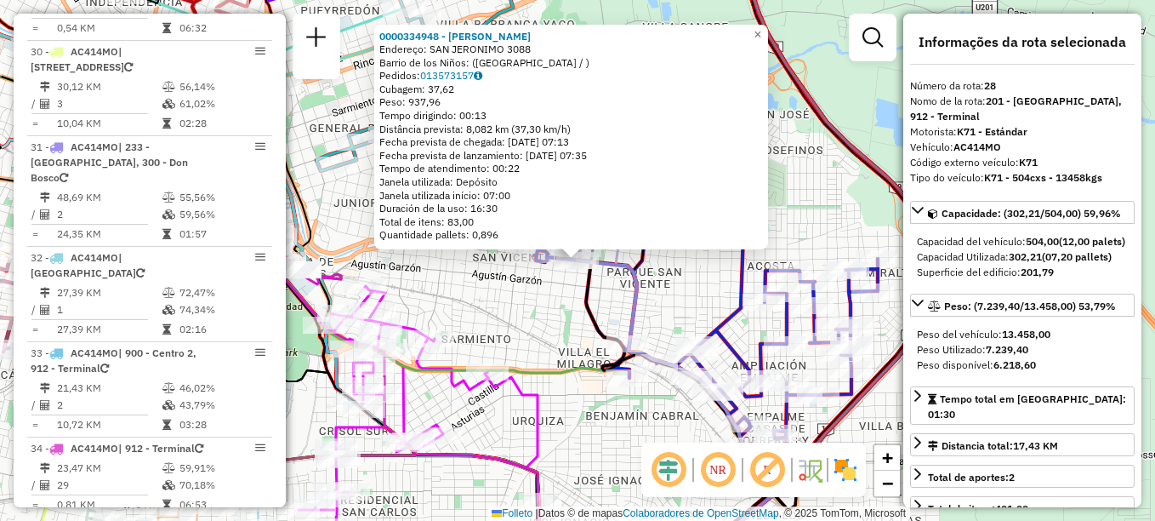
scroll to position [3102, 0]
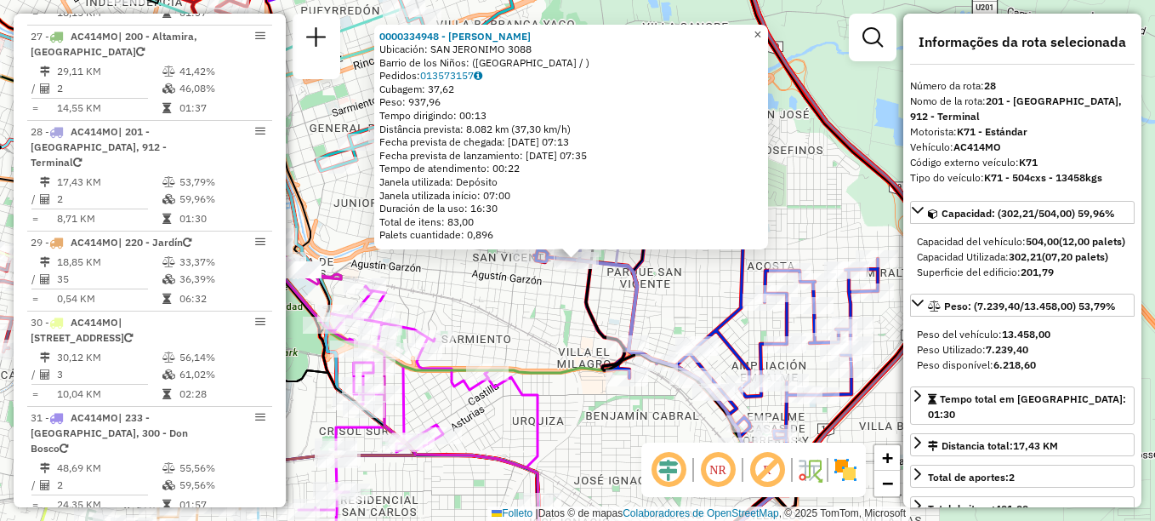
click at [761, 29] on span "×" at bounding box center [758, 34] width 8 height 14
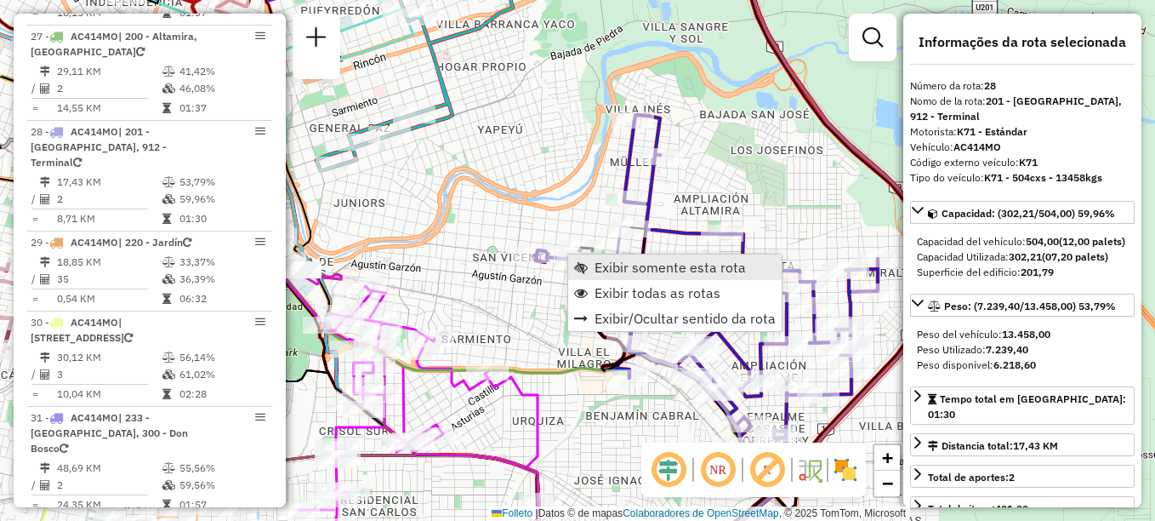
click at [597, 265] on span "Exibir somente esta rota" at bounding box center [670, 267] width 151 height 14
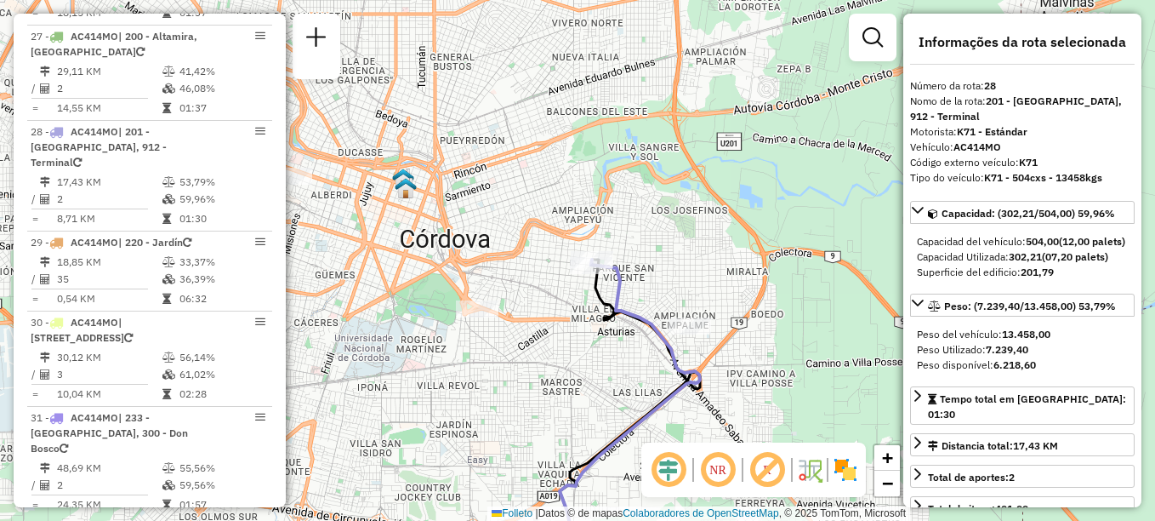
drag, startPoint x: 538, startPoint y: 328, endPoint x: 548, endPoint y: 363, distance: 36.9
click at [548, 363] on div "Janela de atendimento Grade de atendimento Capacidade Transportadoras Veículos …" at bounding box center [577, 260] width 1155 height 521
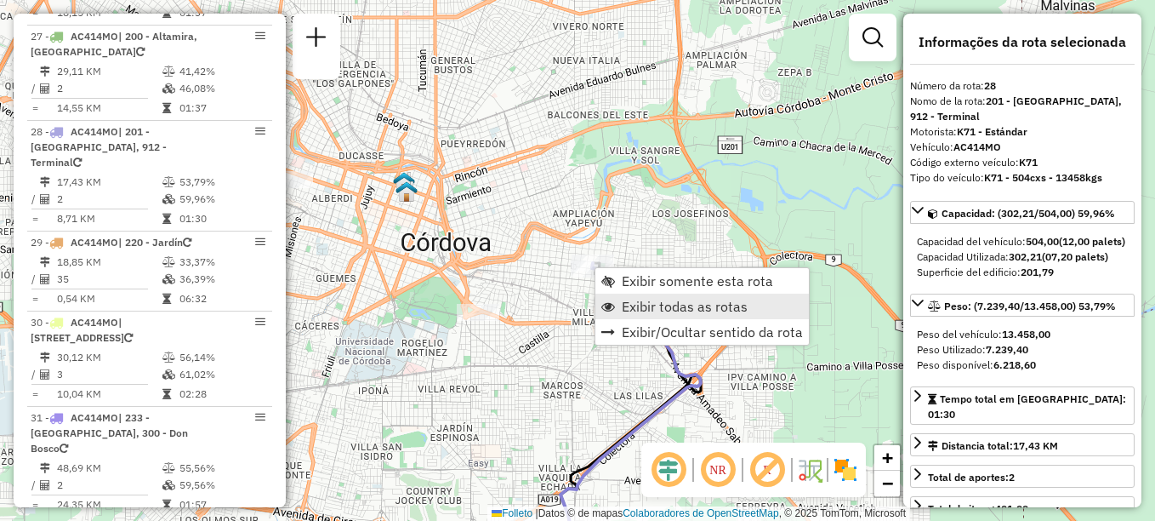
click at [656, 305] on span "Exibir todas as rotas" at bounding box center [685, 306] width 126 height 14
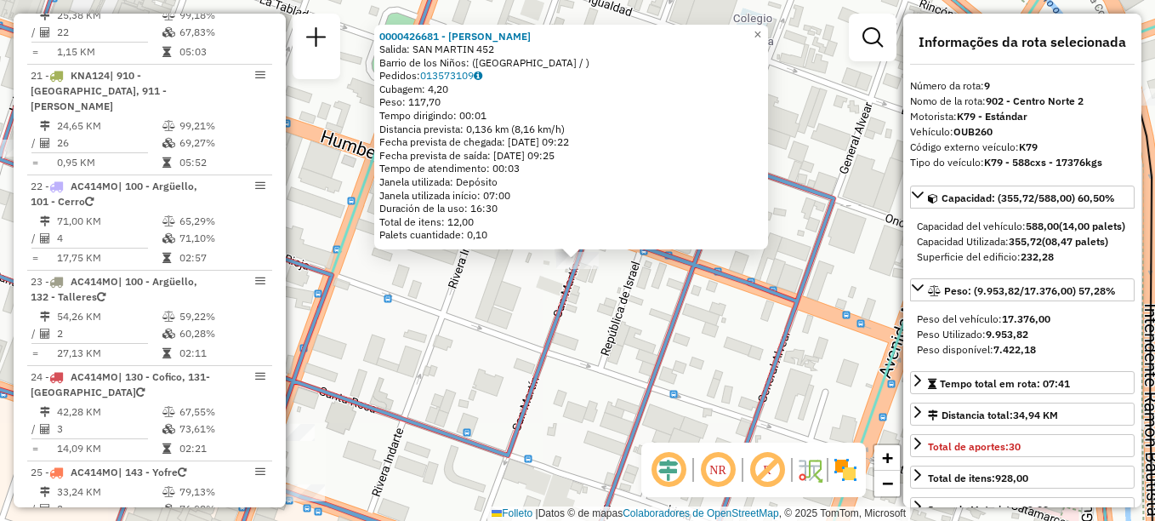
scroll to position [1399, 0]
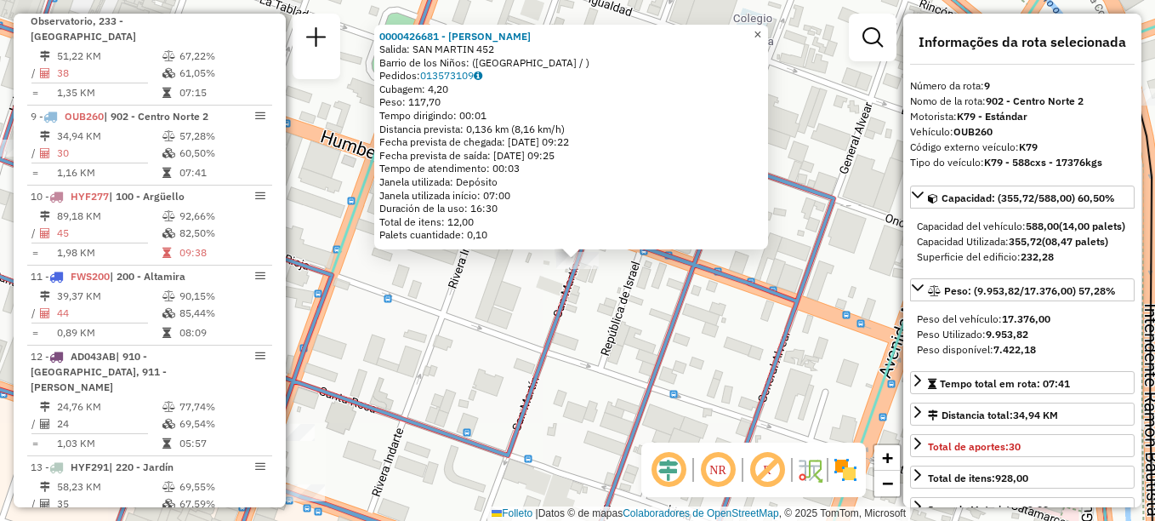
click at [761, 27] on span "×" at bounding box center [758, 34] width 8 height 14
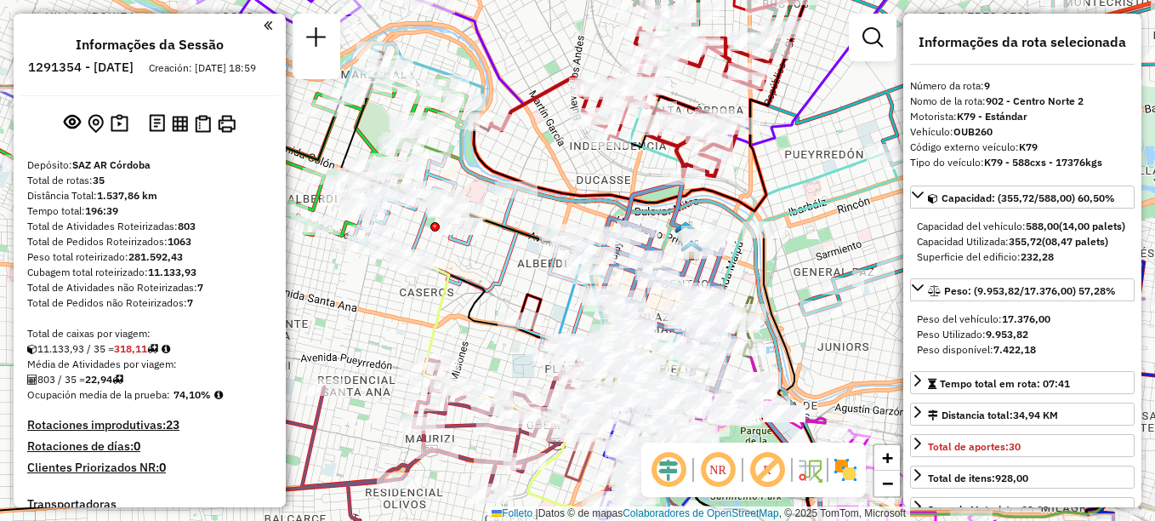
select select "**********"
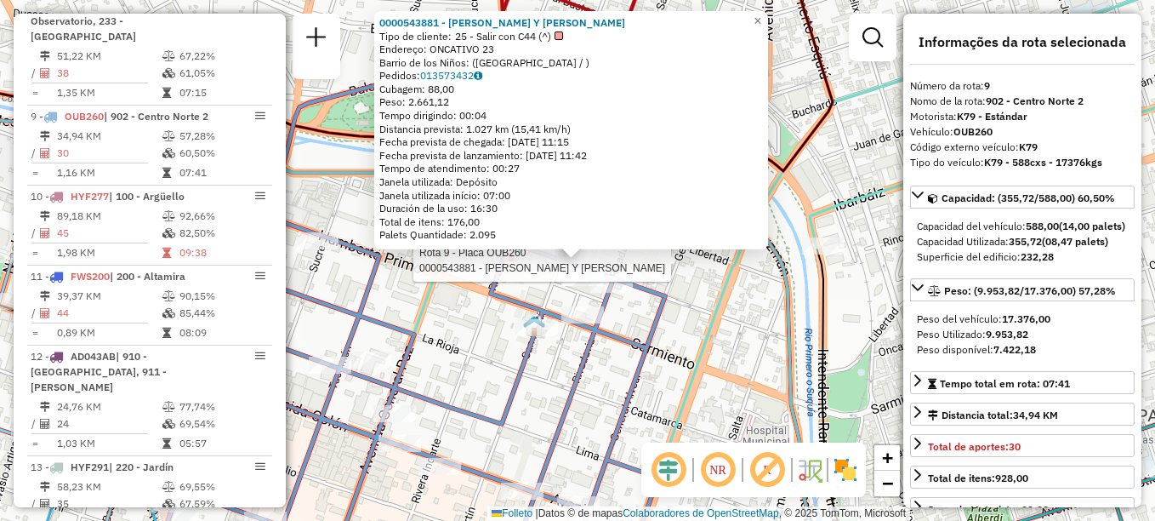
click at [546, 377] on div "Rota 9 - Placa OUB260 0000543881 - Coco Y Lin S.A.S. 0000543881 - Coco Y Lin S.…" at bounding box center [577, 260] width 1155 height 521
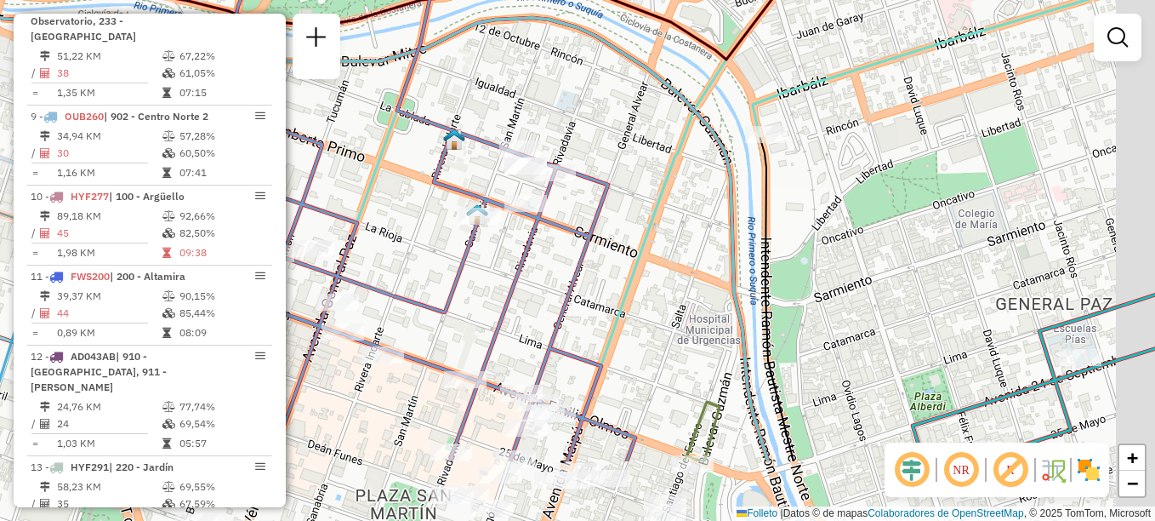
drag, startPoint x: 550, startPoint y: 421, endPoint x: 457, endPoint y: 147, distance: 289.2
click at [464, 220] on div "Janela de atendimento Grade de atendimento Capacidade Transportadoras Veículos …" at bounding box center [577, 260] width 1155 height 521
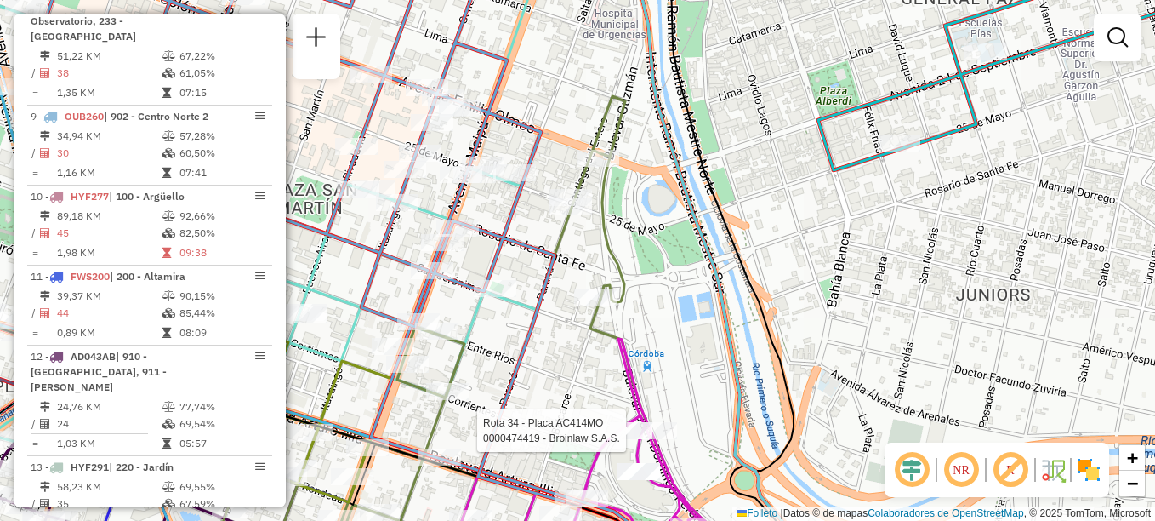
select select "**********"
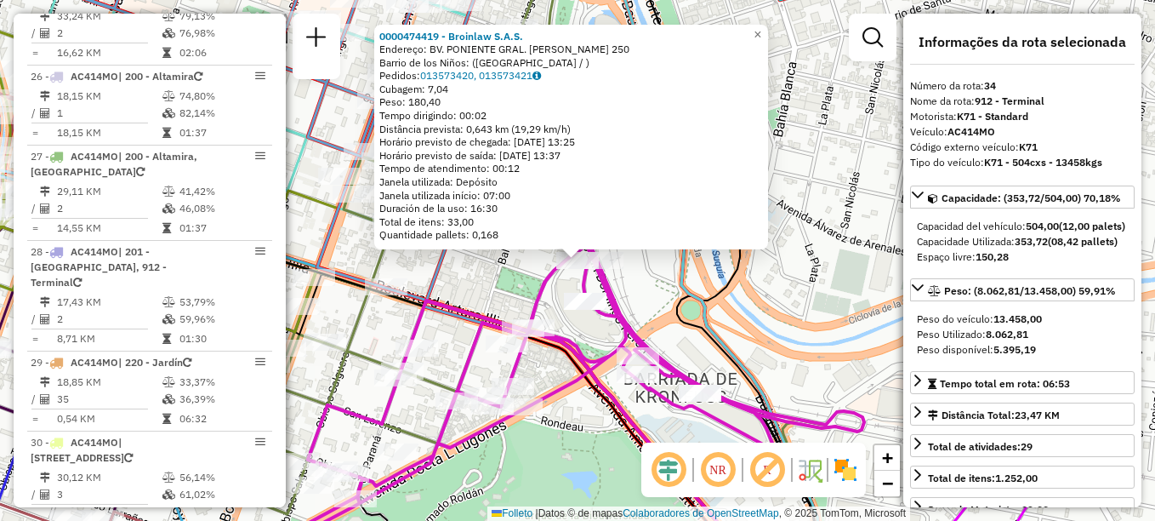
scroll to position [3658, 0]
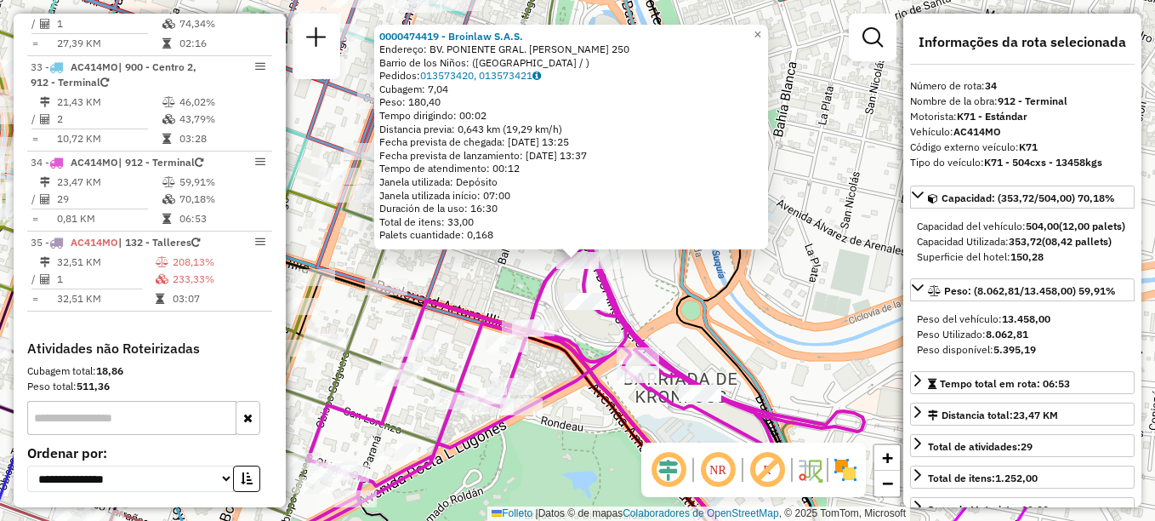
click at [464, 277] on div "0000474419 - Broinlaw S.A.S. Endereço: BV. PONIENTE GRAL. JUAN DOMINGO PERÓN 25…" at bounding box center [577, 260] width 1155 height 521
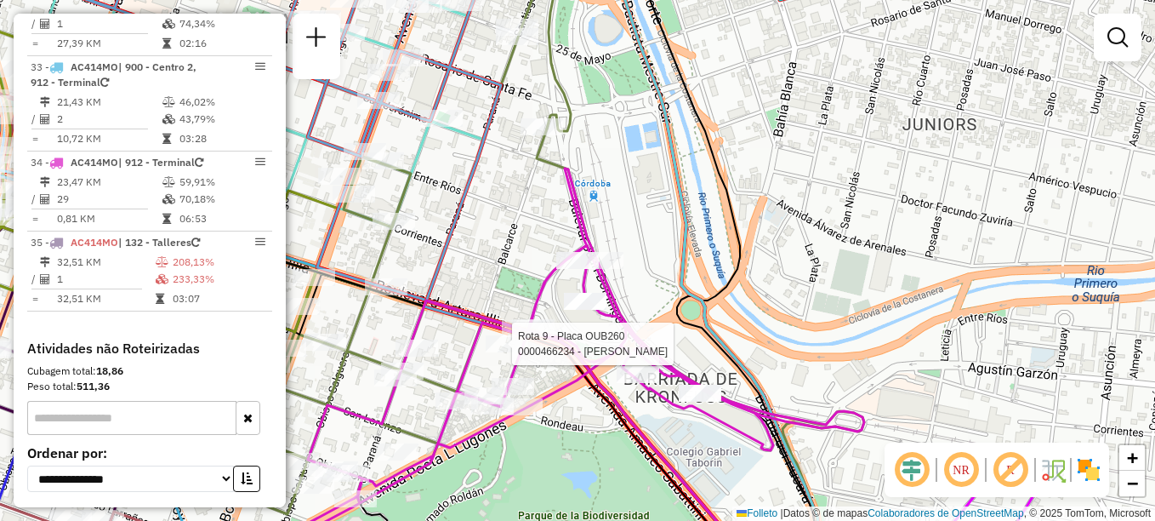
select select "**********"
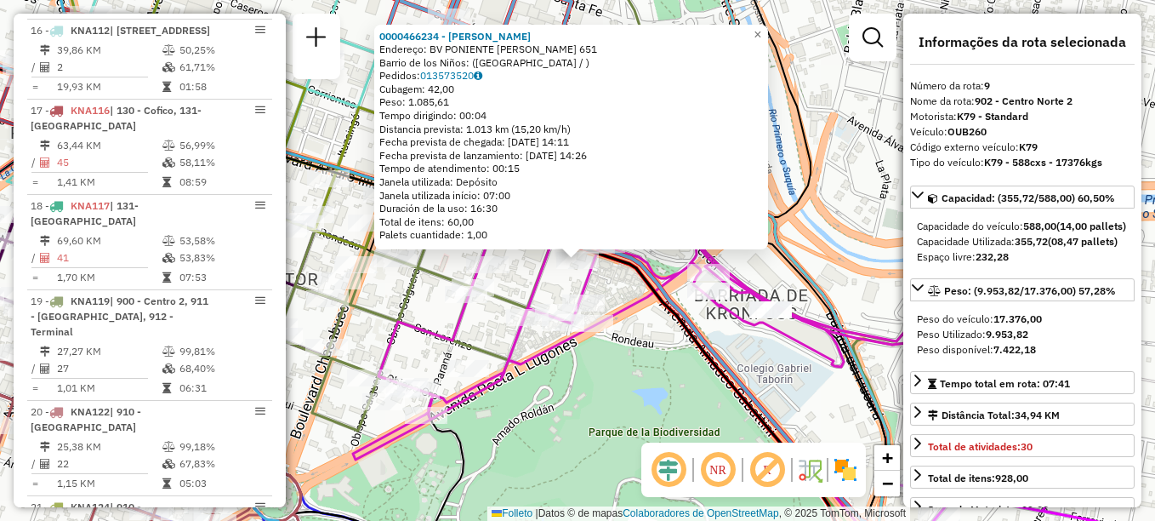
scroll to position [1399, 0]
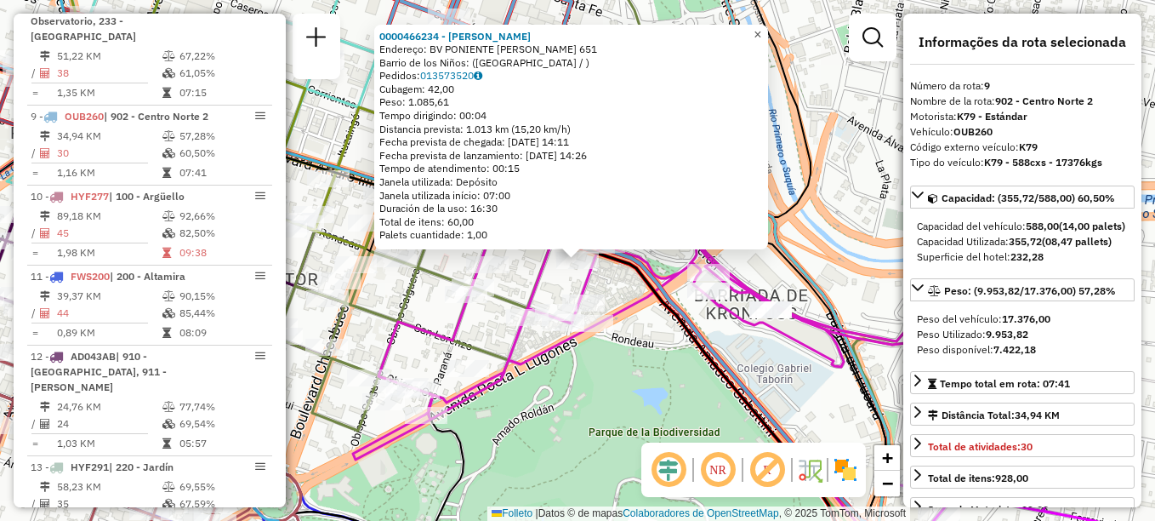
click at [761, 33] on span "×" at bounding box center [758, 34] width 8 height 14
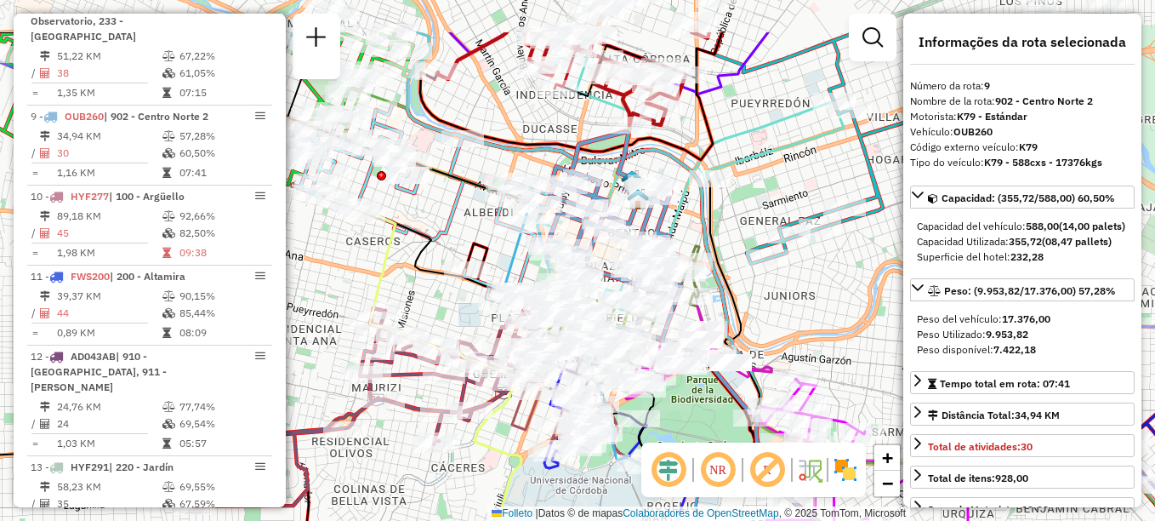
drag, startPoint x: 488, startPoint y: 384, endPoint x: 517, endPoint y: 417, distance: 44.0
click at [517, 417] on icon at bounding box center [558, 364] width 111 height 152
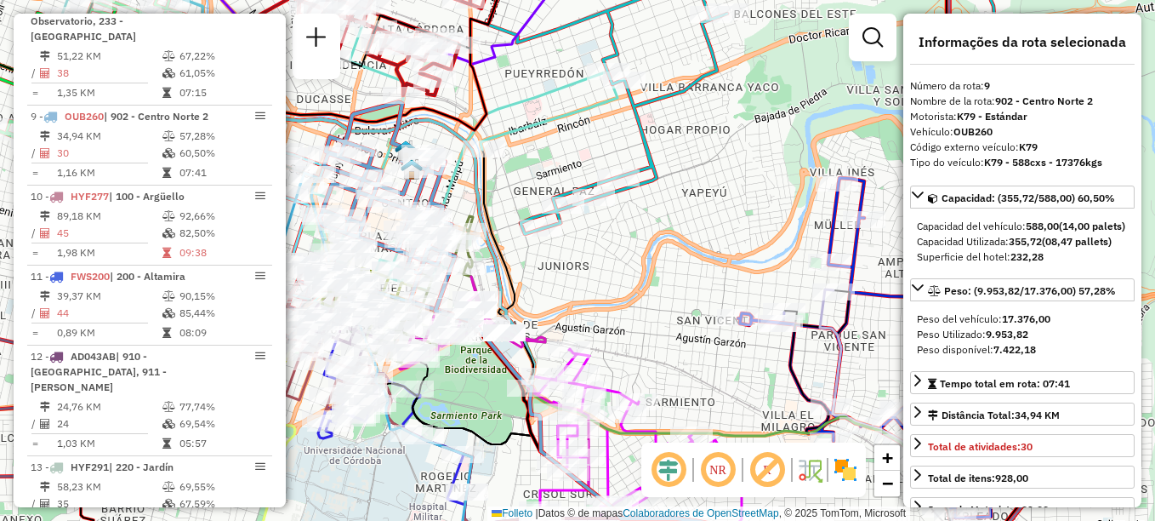
click at [636, 285] on div "Janela de atendimento Grade de atendimento Capacidade Transportadoras Veículos …" at bounding box center [577, 260] width 1155 height 521
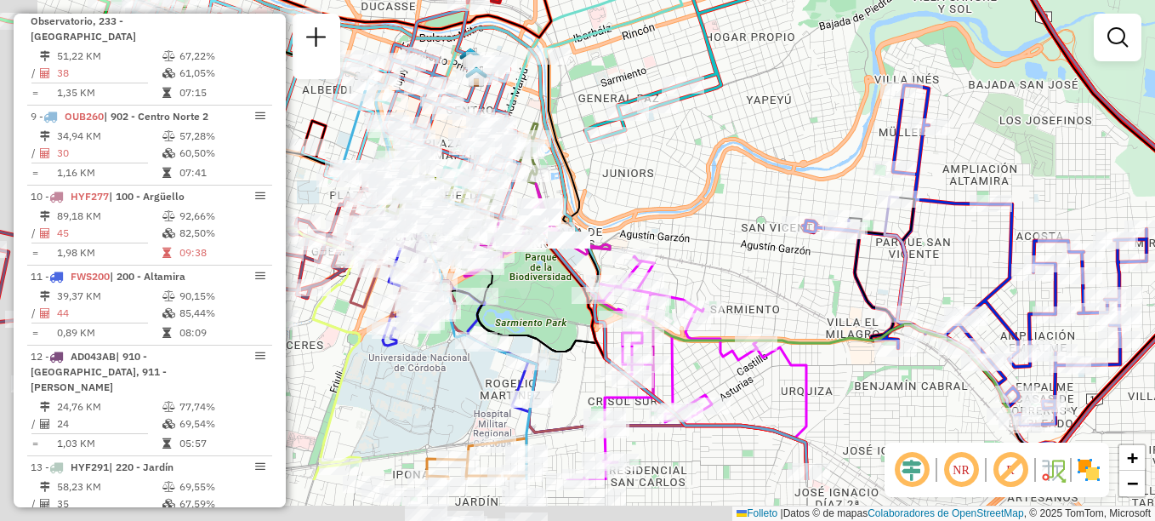
drag, startPoint x: 741, startPoint y: 279, endPoint x: 758, endPoint y: 175, distance: 105.2
click at [808, 179] on div "Janela de atendimento Grade de atendimento Capacidade Transportadoras Veículos …" at bounding box center [577, 260] width 1155 height 521
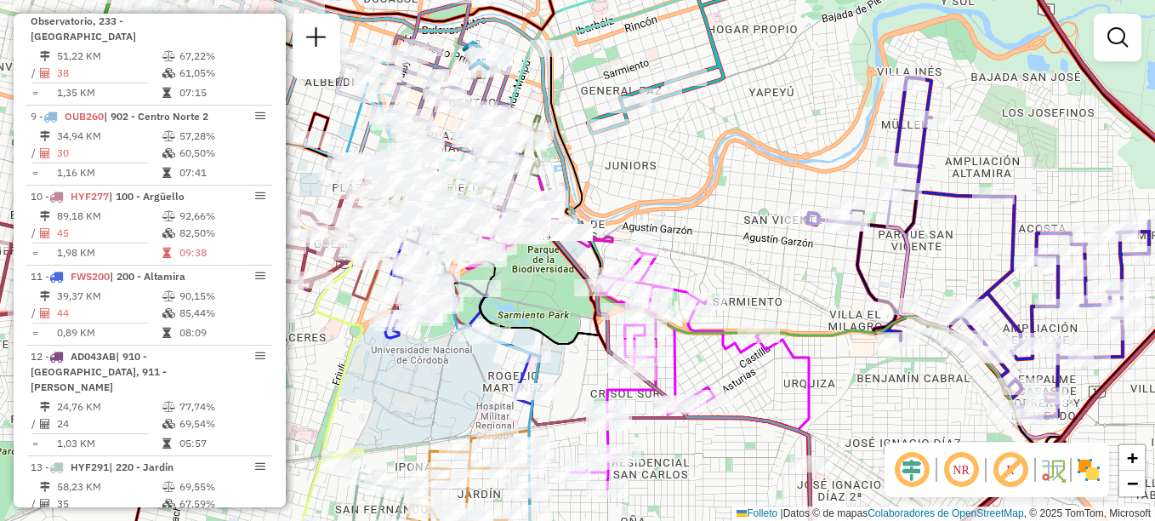
click at [758, 248] on div "Janela de atendimento Grade de atendimento Capacidade Transportadoras Veículos …" at bounding box center [577, 260] width 1155 height 521
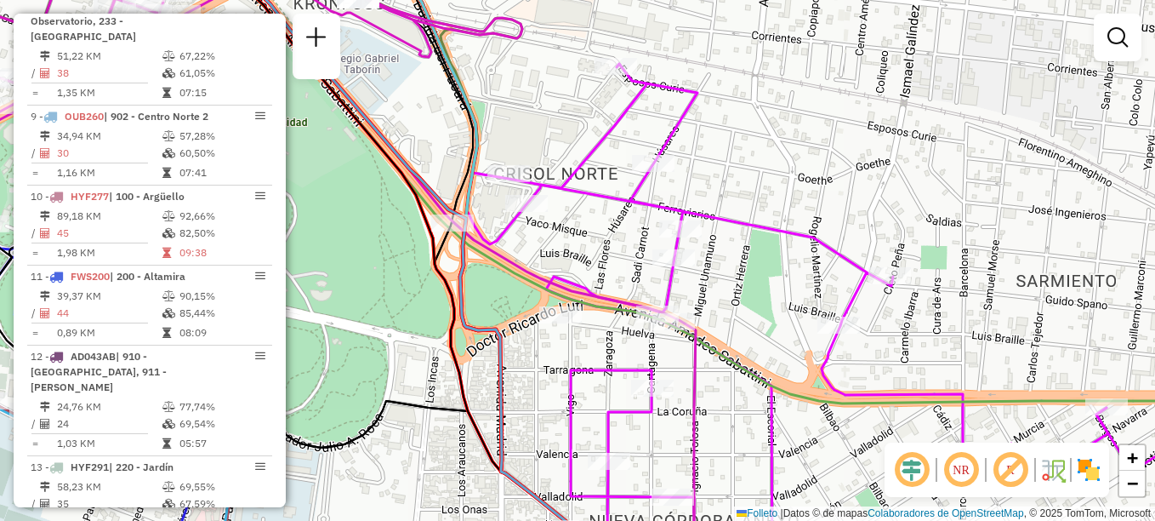
click at [646, 350] on div "Janela de atendimento Grade de atendimento Capacidade Transportadoras Veículos …" at bounding box center [577, 260] width 1155 height 521
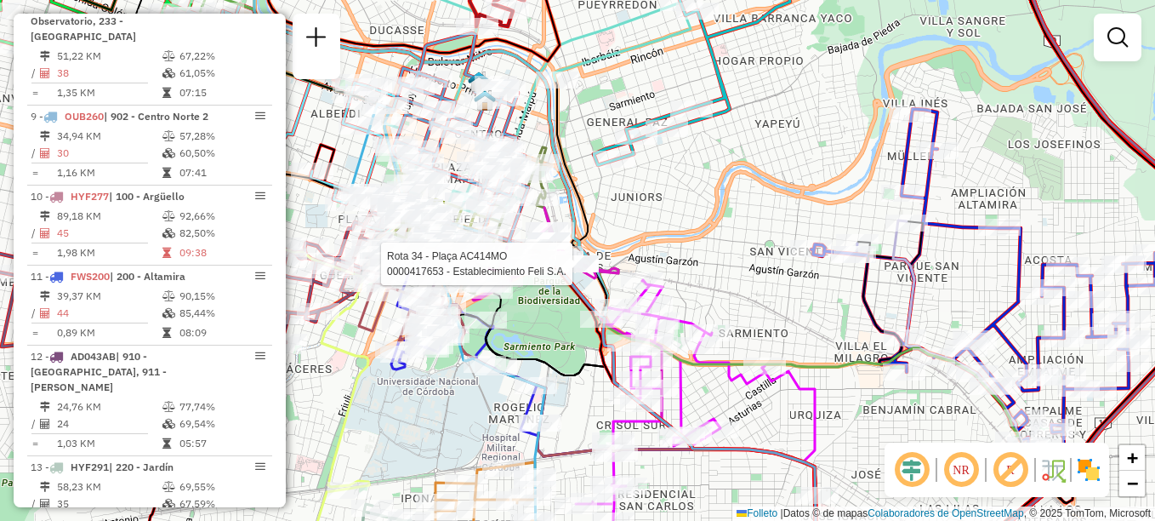
select select "**********"
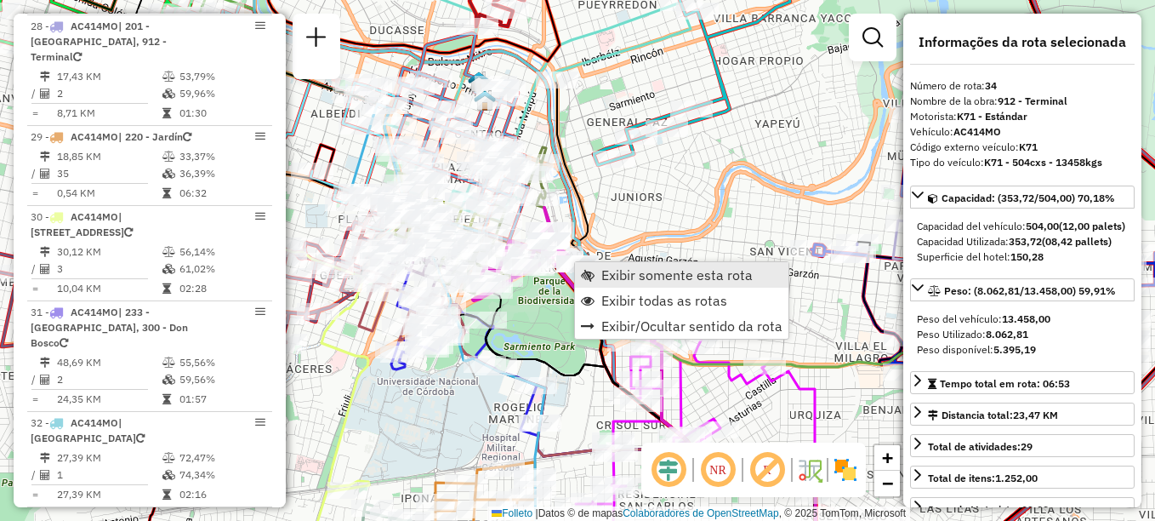
scroll to position [3658, 0]
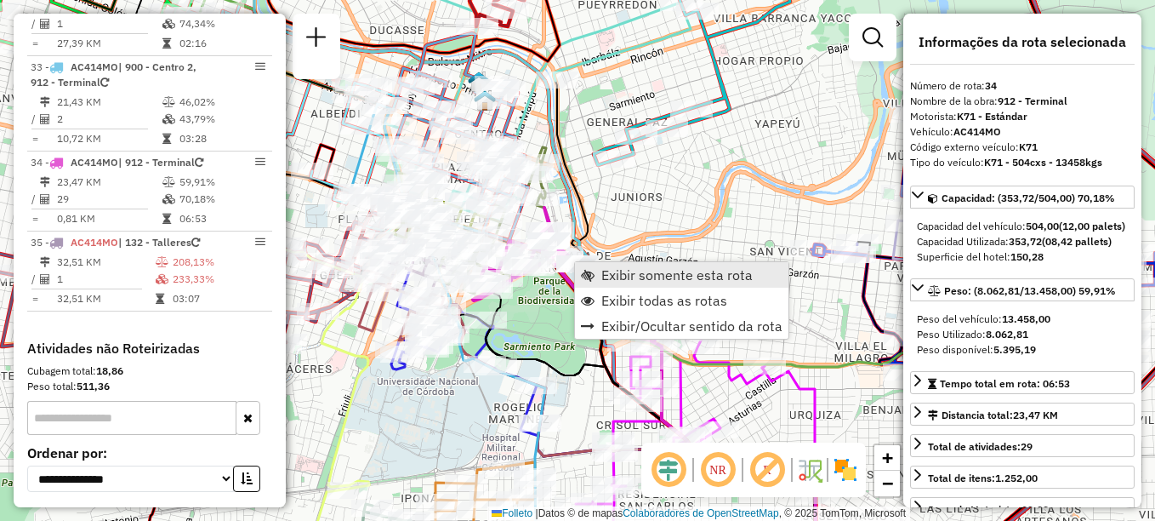
click at [614, 279] on span "Exibir somente esta rota" at bounding box center [676, 275] width 151 height 14
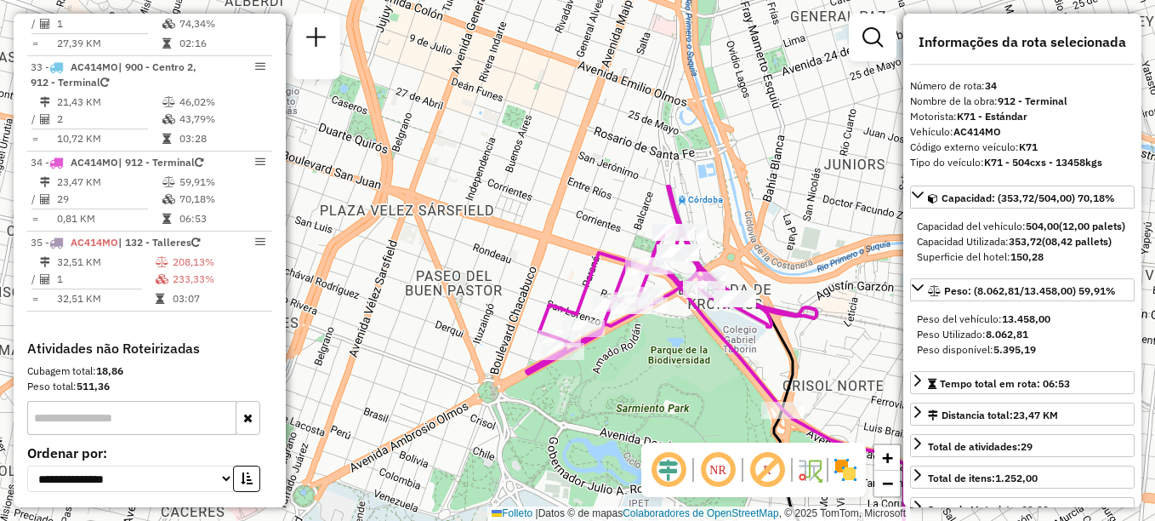
drag, startPoint x: 470, startPoint y: 219, endPoint x: 544, endPoint y: 310, distance: 117.3
click at [544, 310] on icon at bounding box center [672, 297] width 290 height 223
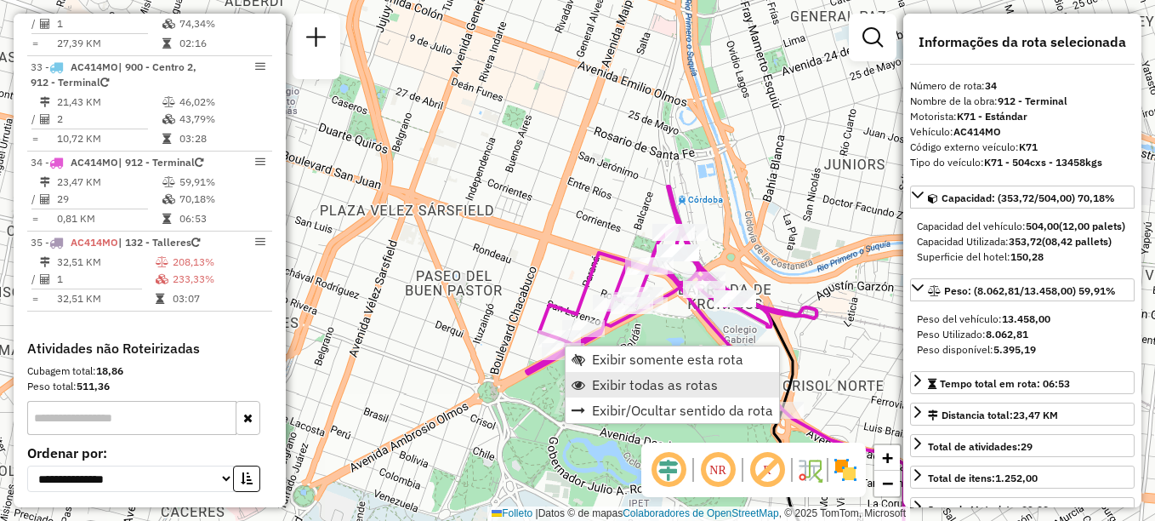
click at [619, 387] on span "Exibir todas as rotas" at bounding box center [655, 385] width 126 height 14
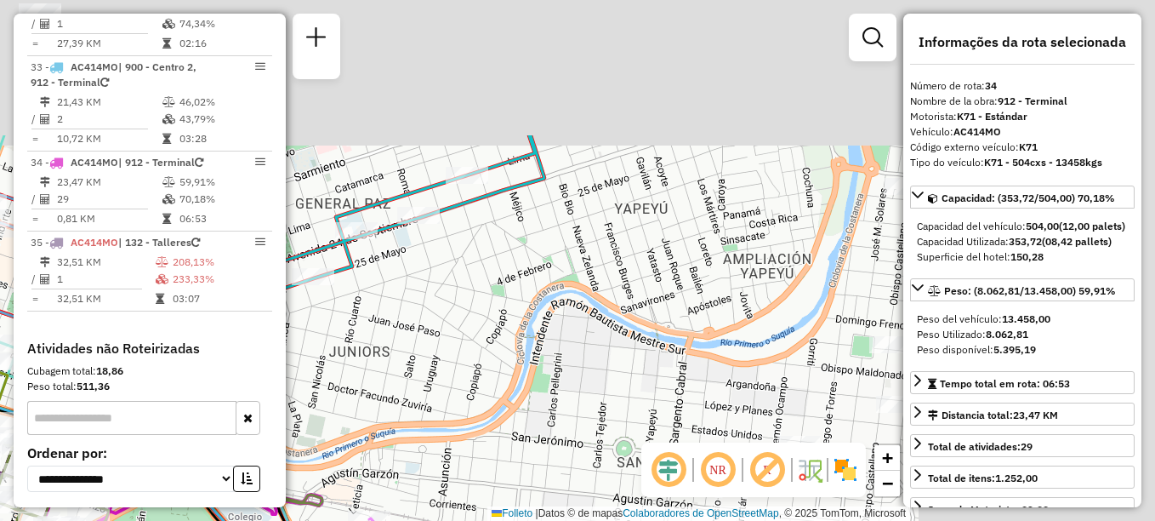
drag, startPoint x: 287, startPoint y: 466, endPoint x: 169, endPoint y: 535, distance: 136.1
click at [169, 520] on html "Aguarde... Pop-up bloqueado! Seu navegador bloqueou automáticamente a abertura …" at bounding box center [577, 260] width 1155 height 521
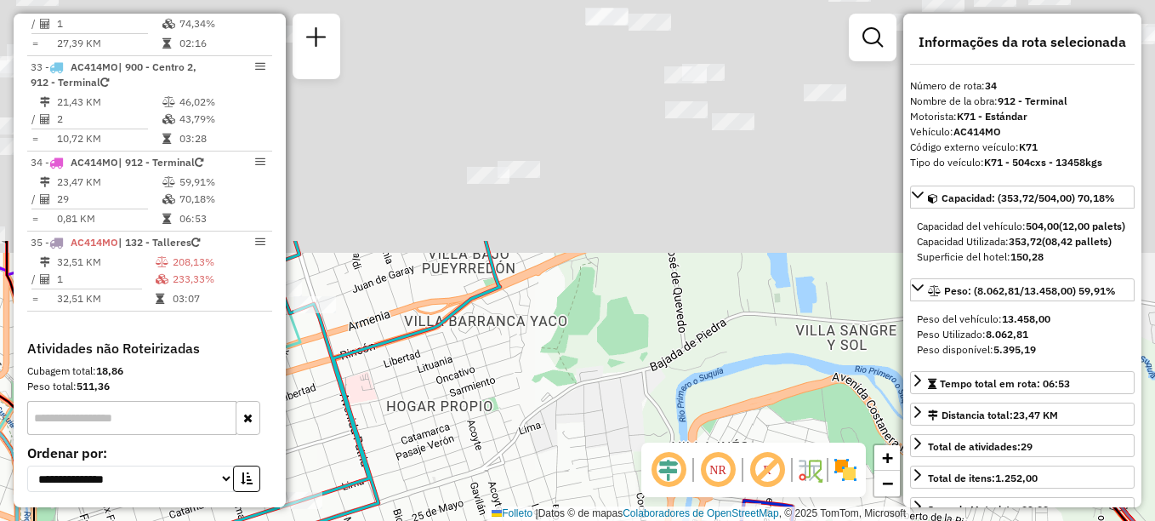
click at [409, 496] on div "Janela de atendimento Grade de atendimento Capacidade Transportadoras Veículos …" at bounding box center [577, 260] width 1155 height 521
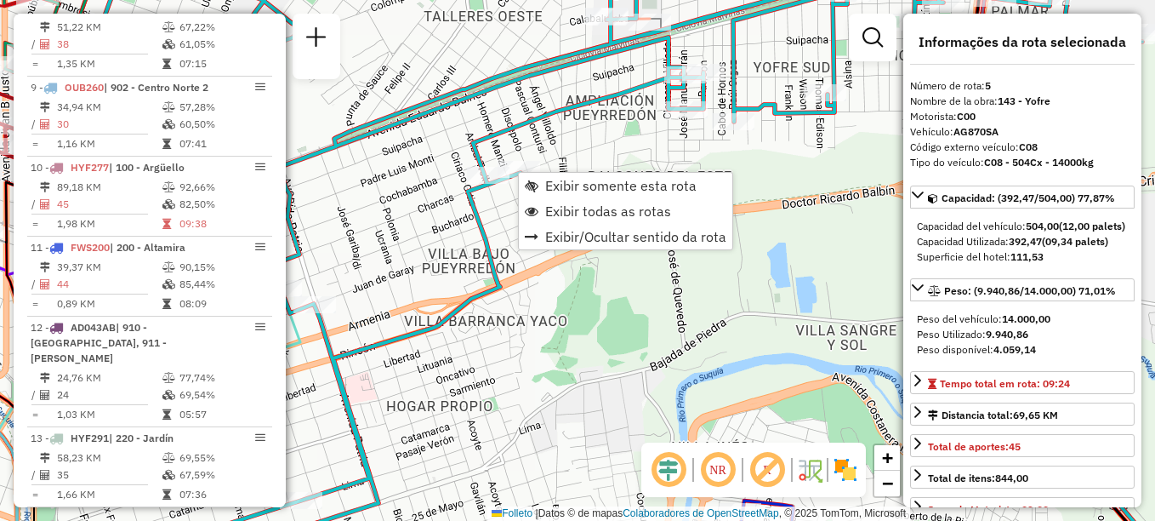
scroll to position [1033, 0]
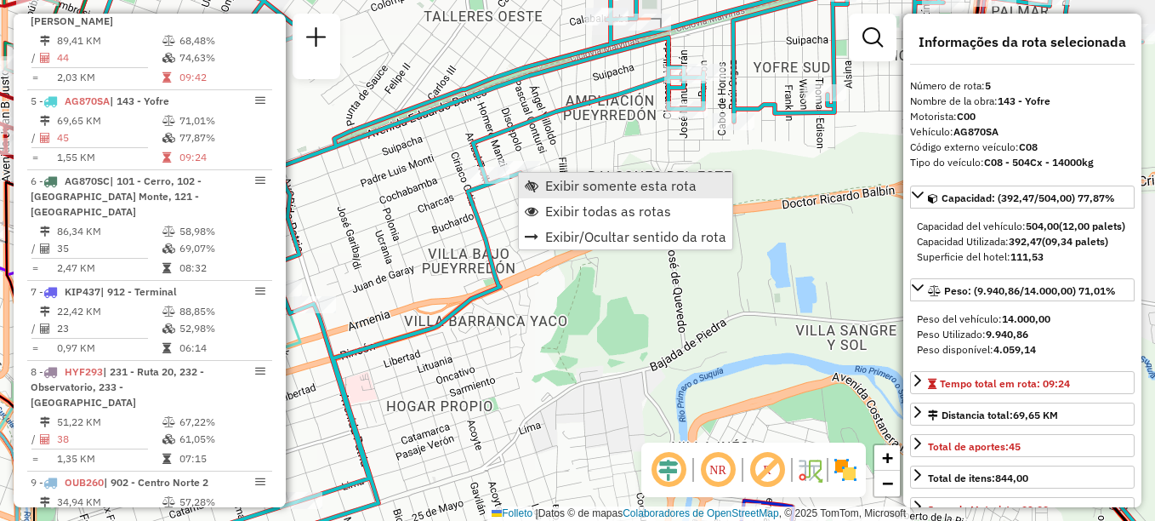
click at [551, 179] on span "Exibir somente esta rota" at bounding box center [620, 186] width 151 height 14
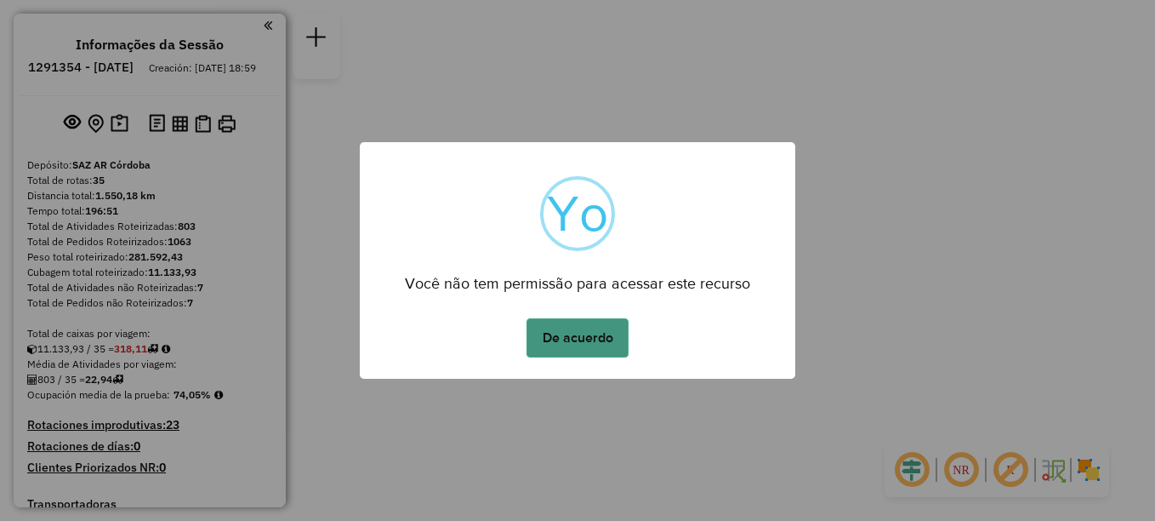
click at [579, 334] on button "De acuerdo" at bounding box center [578, 337] width 102 height 39
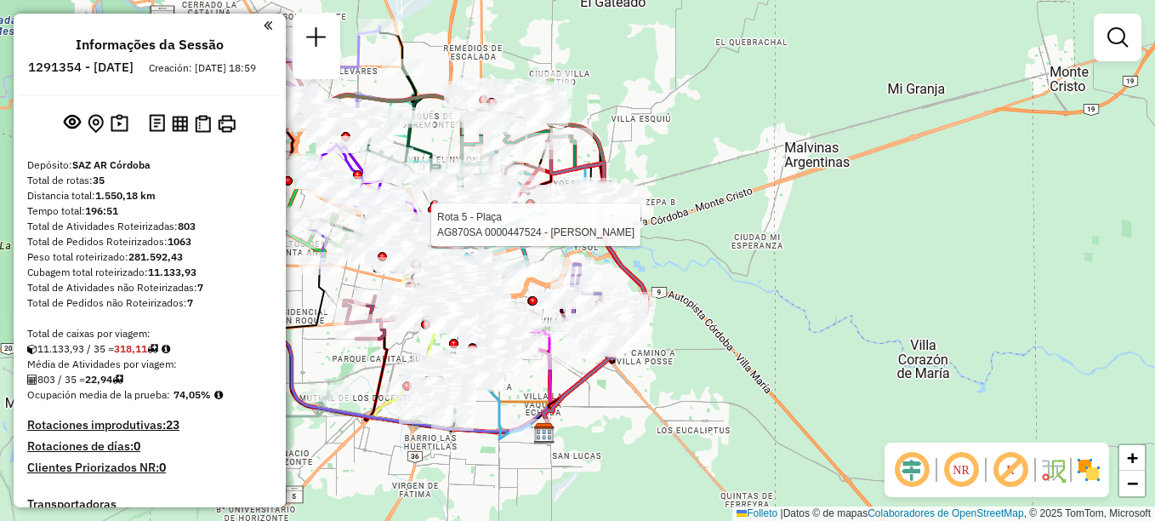
select select "**********"
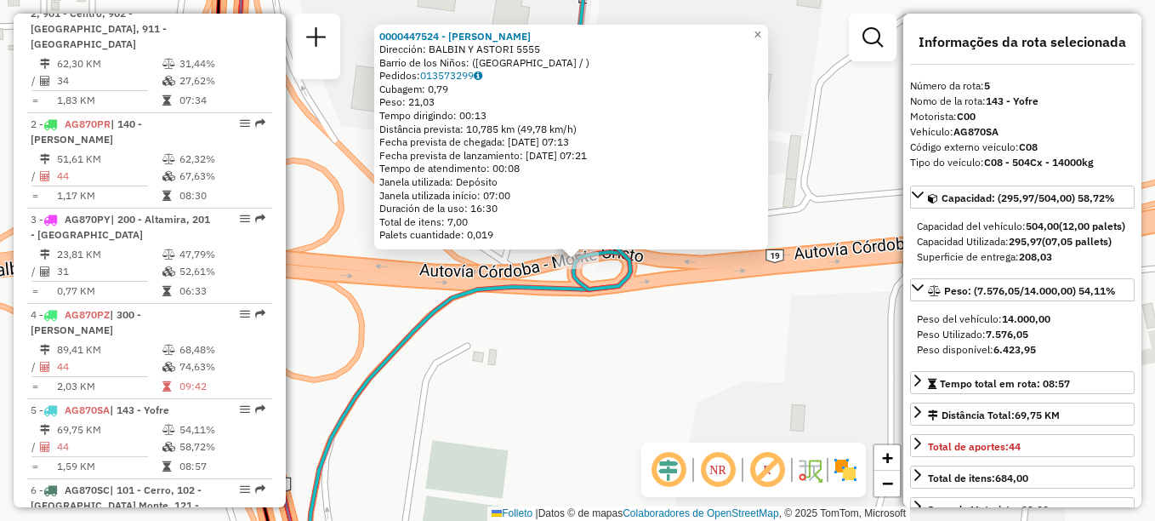
scroll to position [1033, 0]
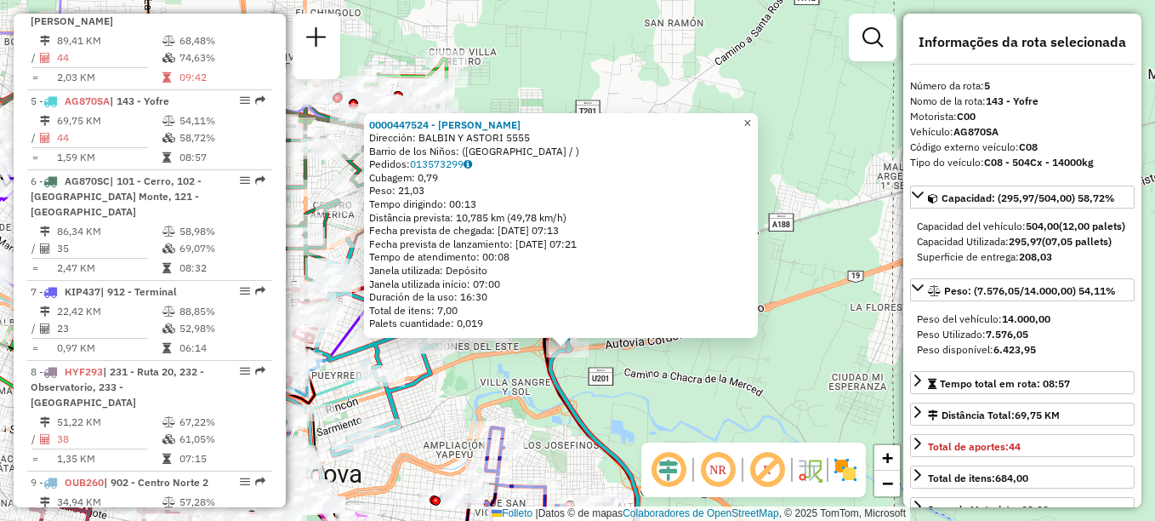
click at [750, 117] on link "×" at bounding box center [748, 123] width 20 height 20
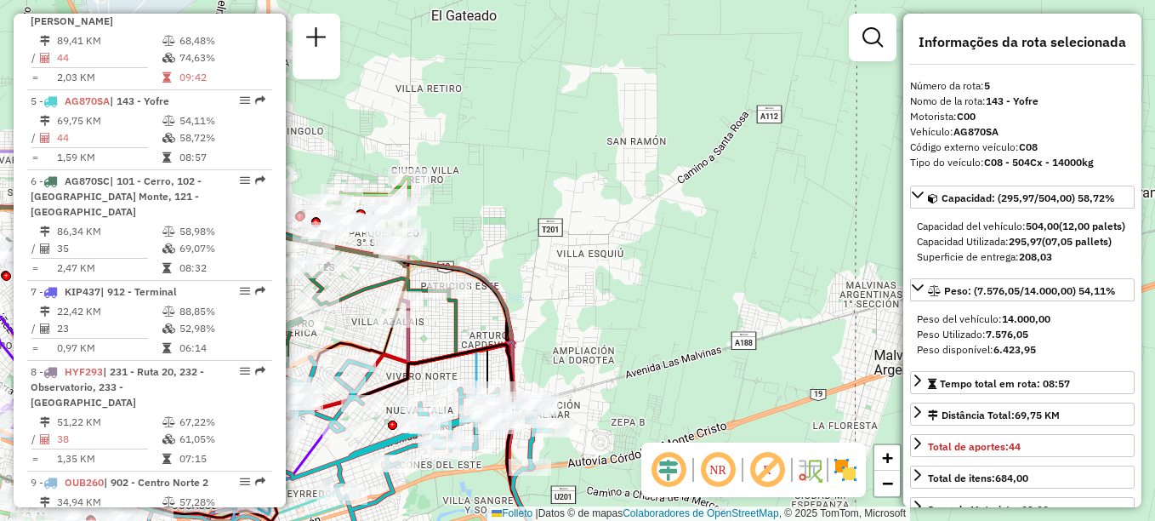
drag, startPoint x: 735, startPoint y: 125, endPoint x: 698, endPoint y: 243, distance: 124.0
click at [698, 243] on div "Janela de atendimento Grade de atendimento Capacidade Transportadoras Veículos …" at bounding box center [577, 260] width 1155 height 521
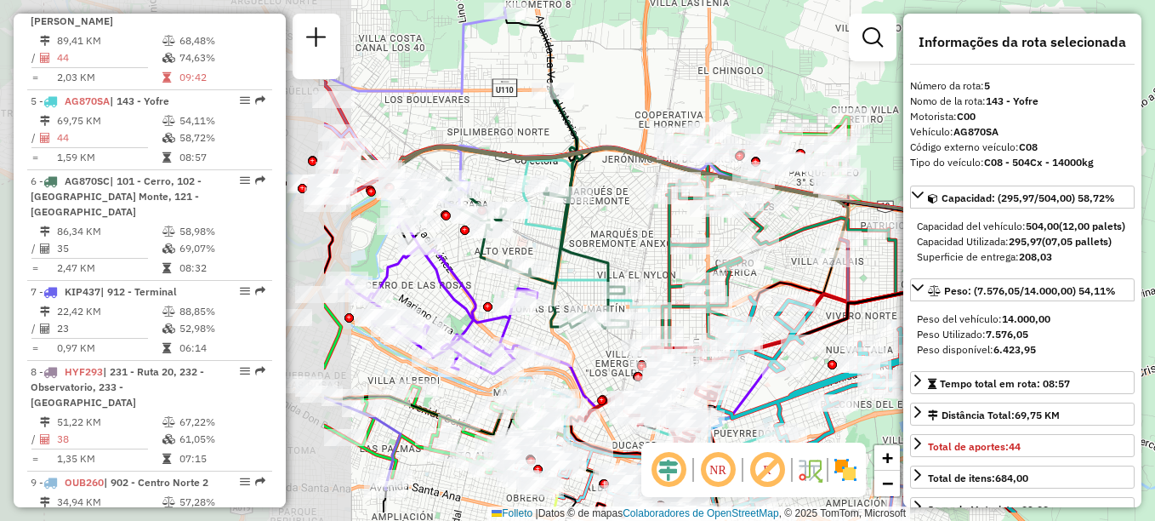
drag, startPoint x: 444, startPoint y: 373, endPoint x: 884, endPoint y: 312, distance: 443.9
click at [884, 312] on div "Janela de atendimento Grade de atendimento Capacidade Transportadoras Veículos …" at bounding box center [577, 260] width 1155 height 521
